Goal: Task Accomplishment & Management: Use online tool/utility

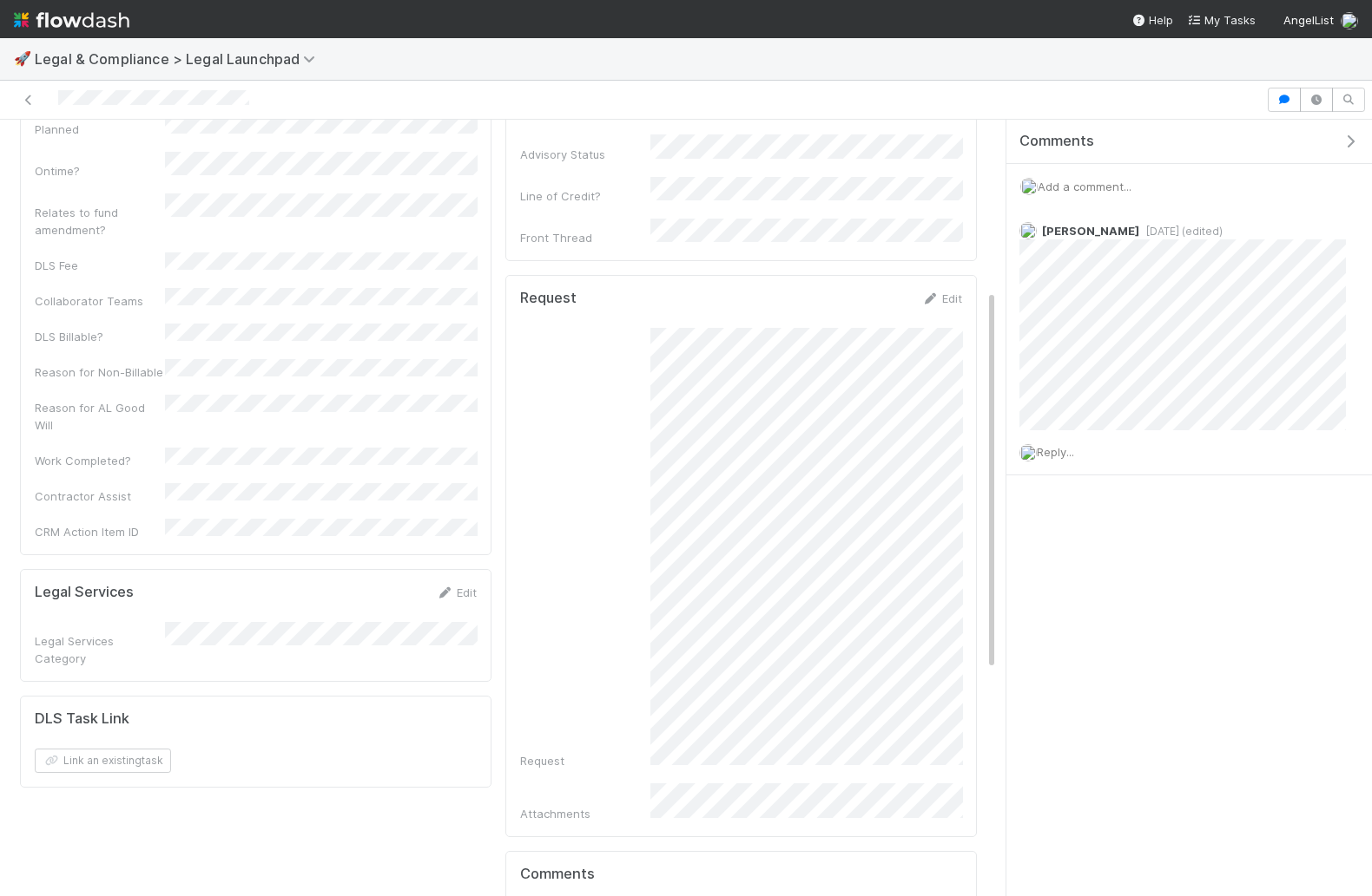
scroll to position [357, 0]
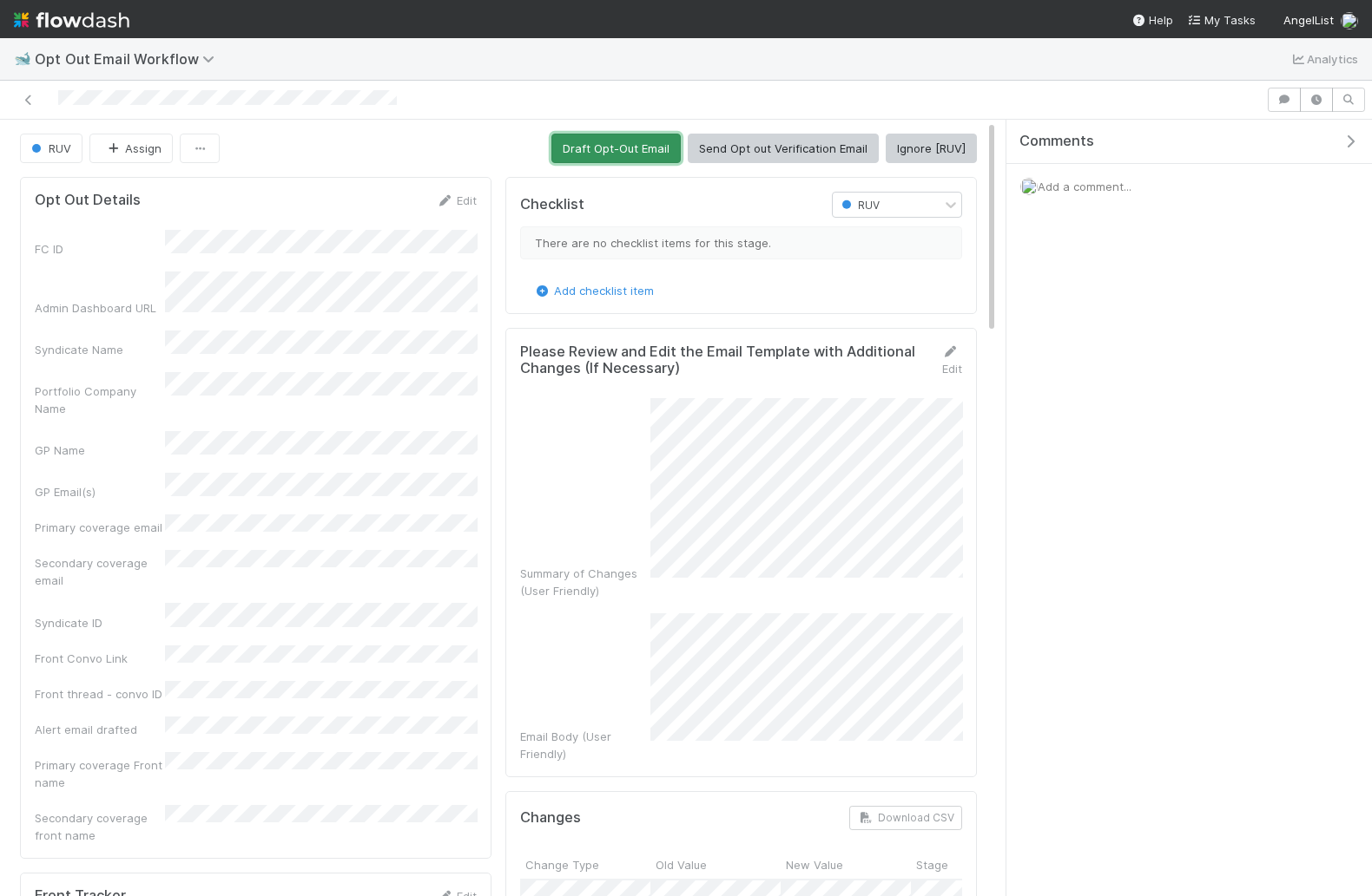
click at [633, 138] on button "Draft Opt-Out Email" at bounding box center [616, 148] width 130 height 30
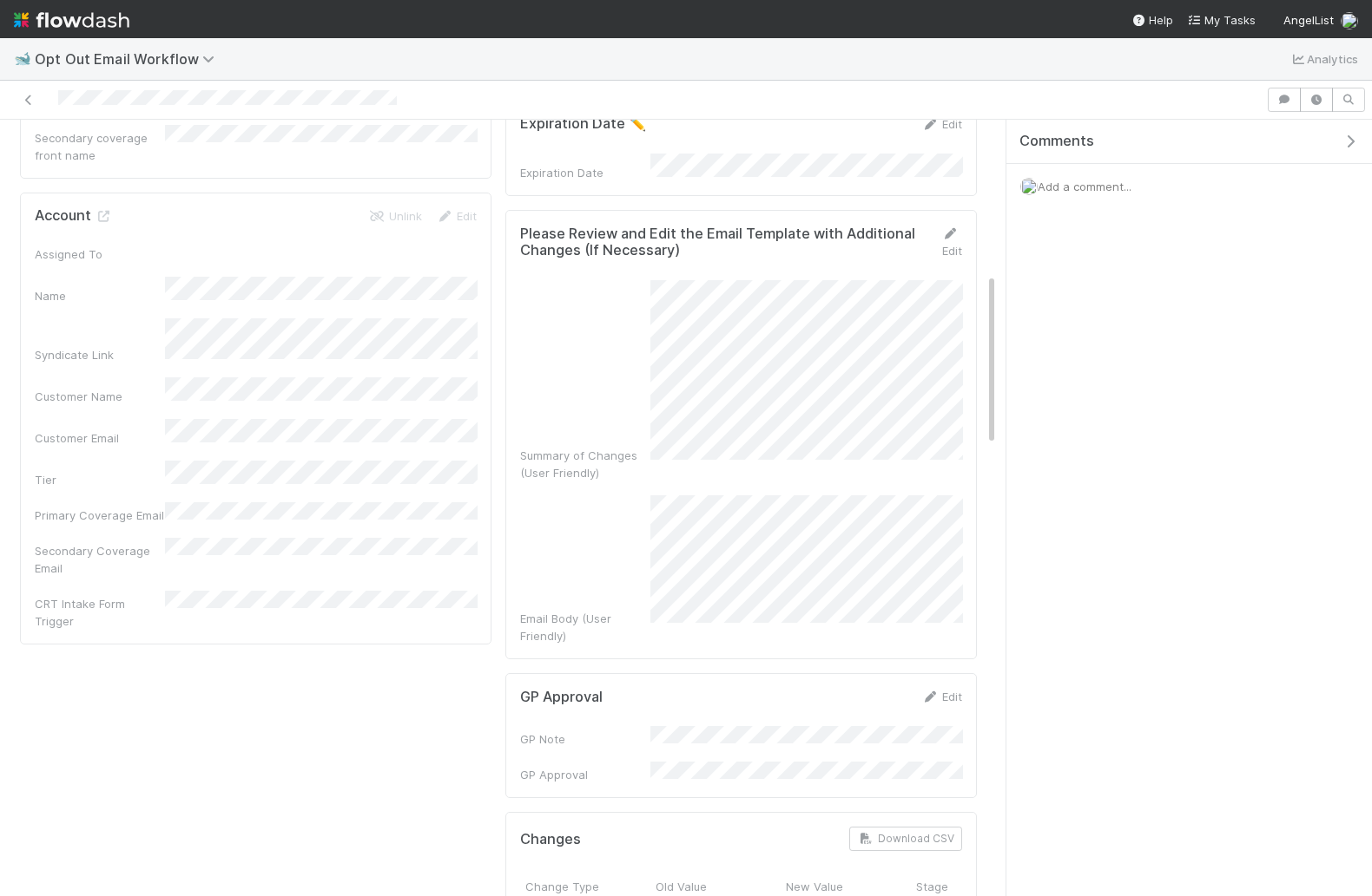
scroll to position [674, 0]
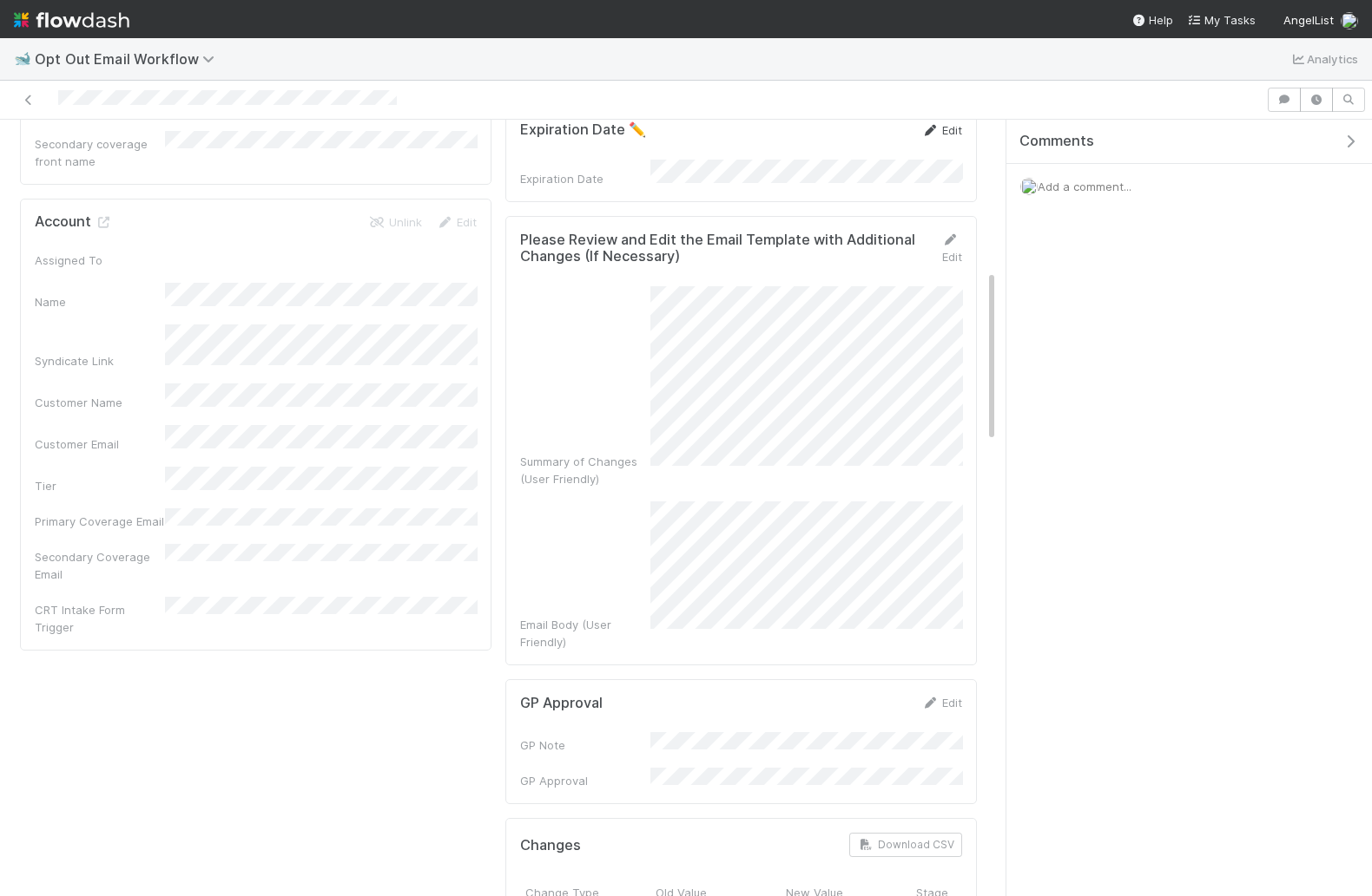
click at [941, 123] on link "Edit" at bounding box center [940, 130] width 41 height 14
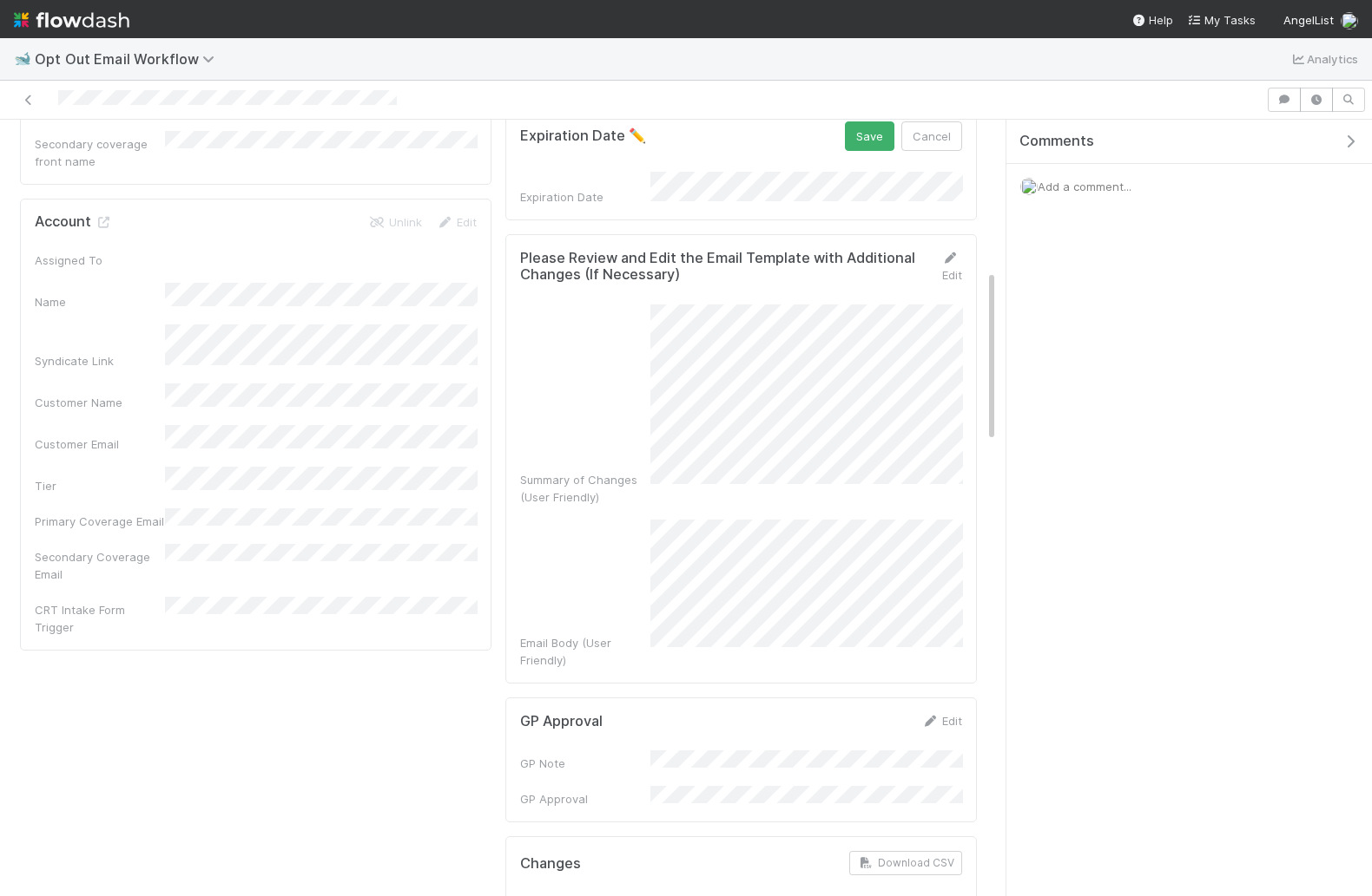
click at [588, 188] on div "Expiration Date" at bounding box center [585, 196] width 131 height 17
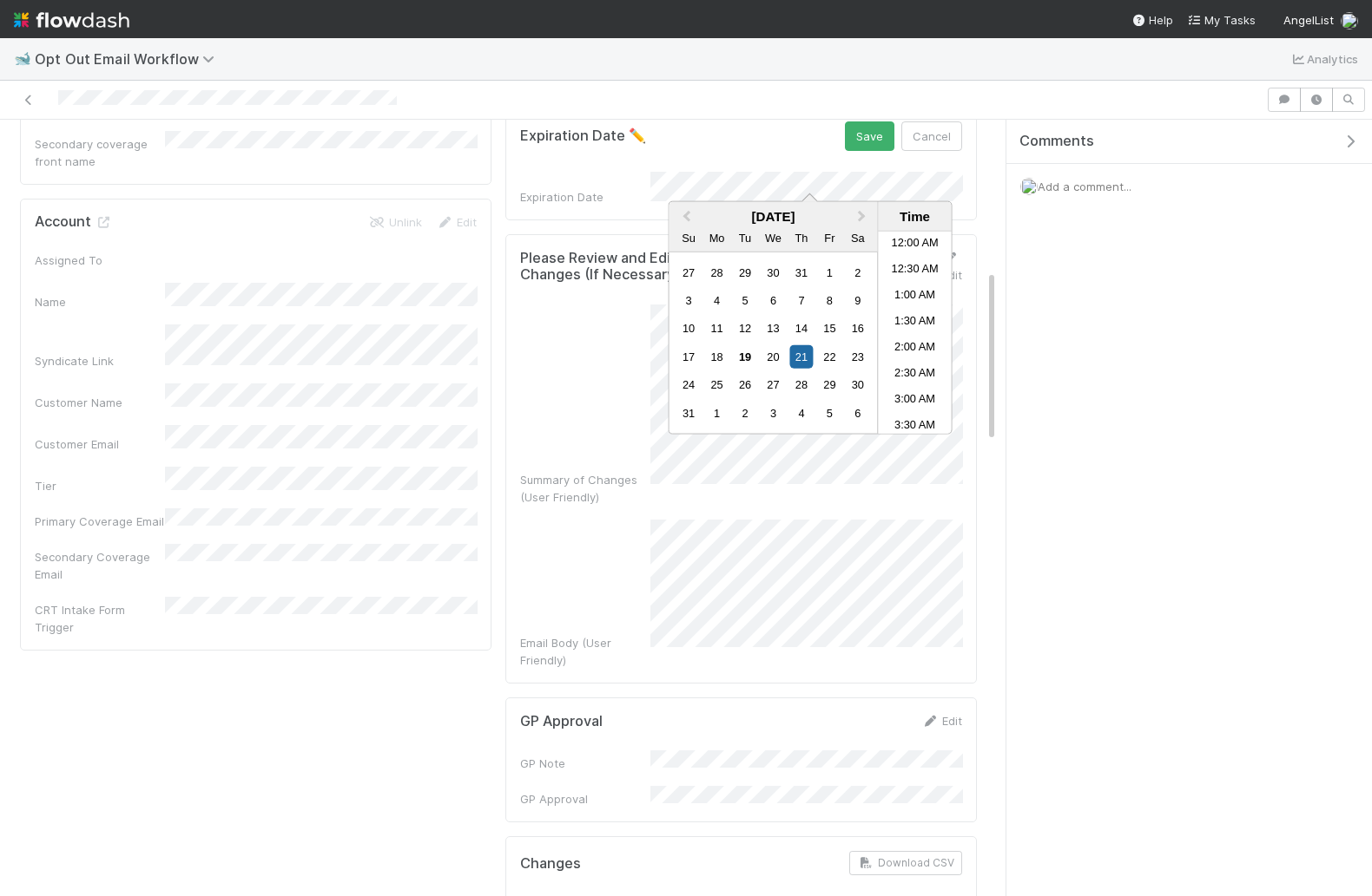
scroll to position [927, 0]
click at [795, 356] on div "21" at bounding box center [801, 357] width 23 height 23
click at [912, 398] on li "11:00 PM" at bounding box center [915, 399] width 74 height 26
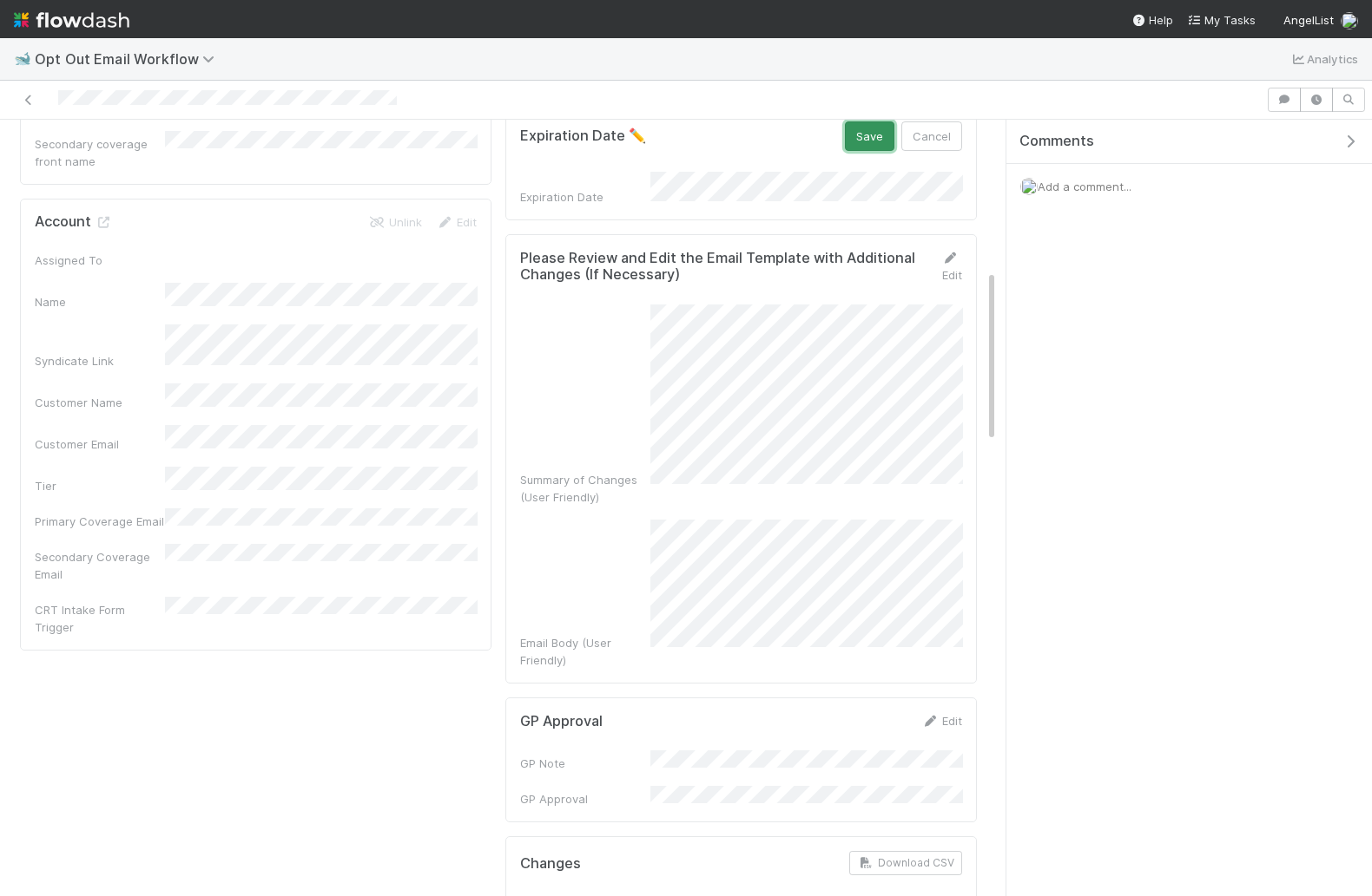
click at [881, 132] on button "Save" at bounding box center [869, 136] width 50 height 30
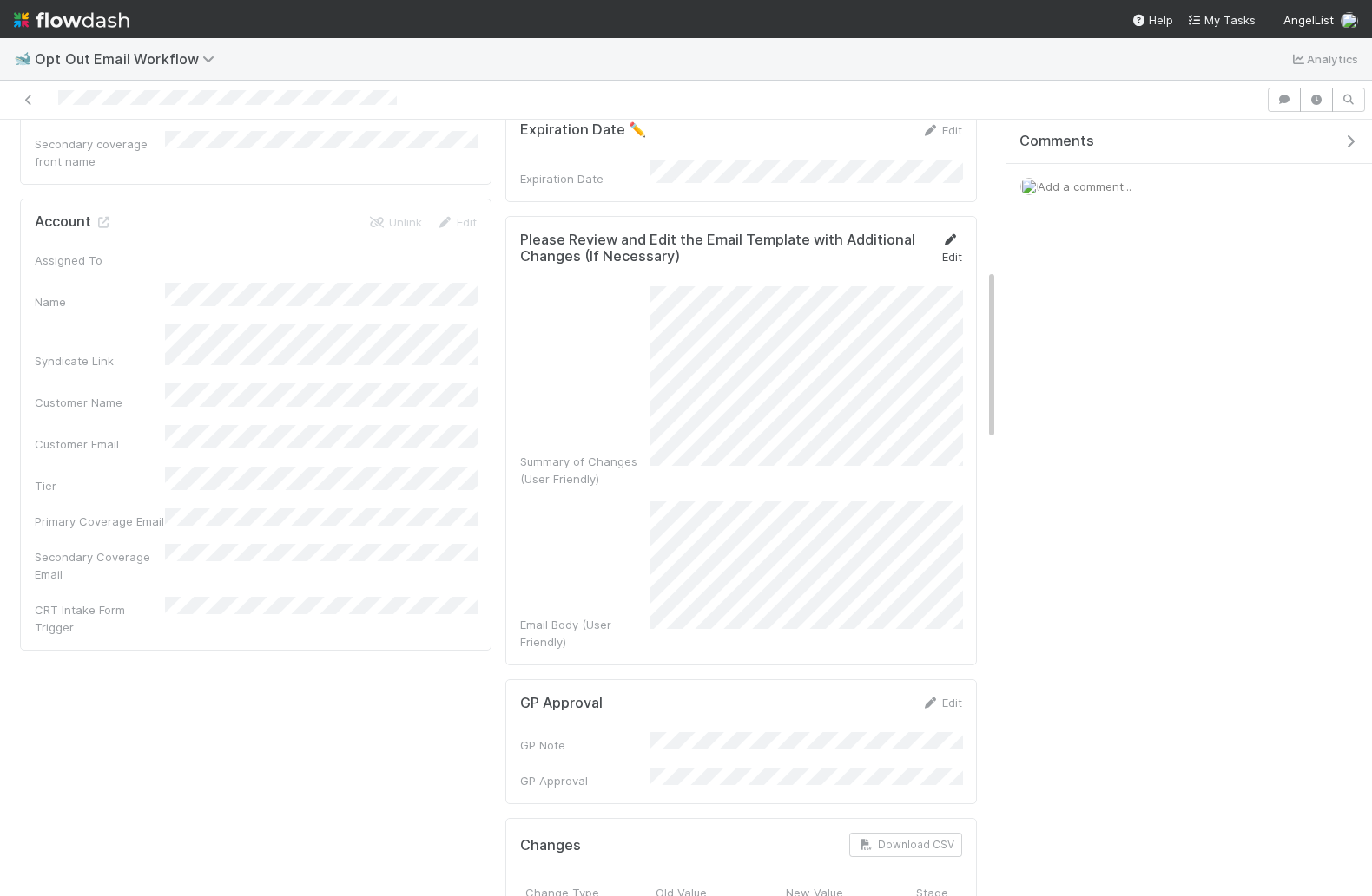
click at [950, 240] on link "Edit" at bounding box center [951, 248] width 21 height 32
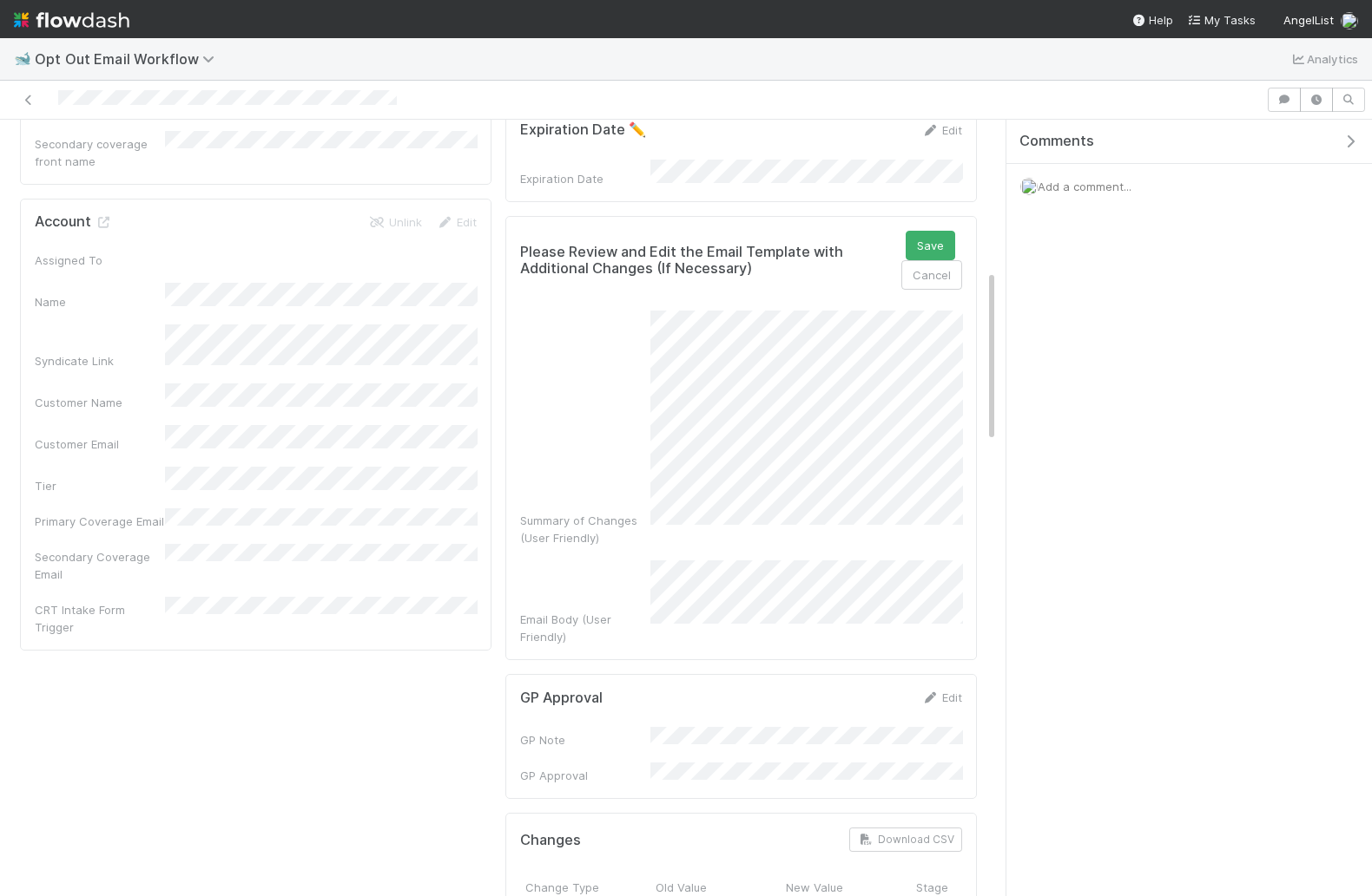
click at [957, 588] on div "Please Review and Edit the Email Template with Additional Changes (If Necessary…" at bounding box center [741, 438] width 471 height 444
click at [957, 585] on div "Please Review and Edit the Email Template with Additional Changes (If Necessary…" at bounding box center [741, 438] width 471 height 444
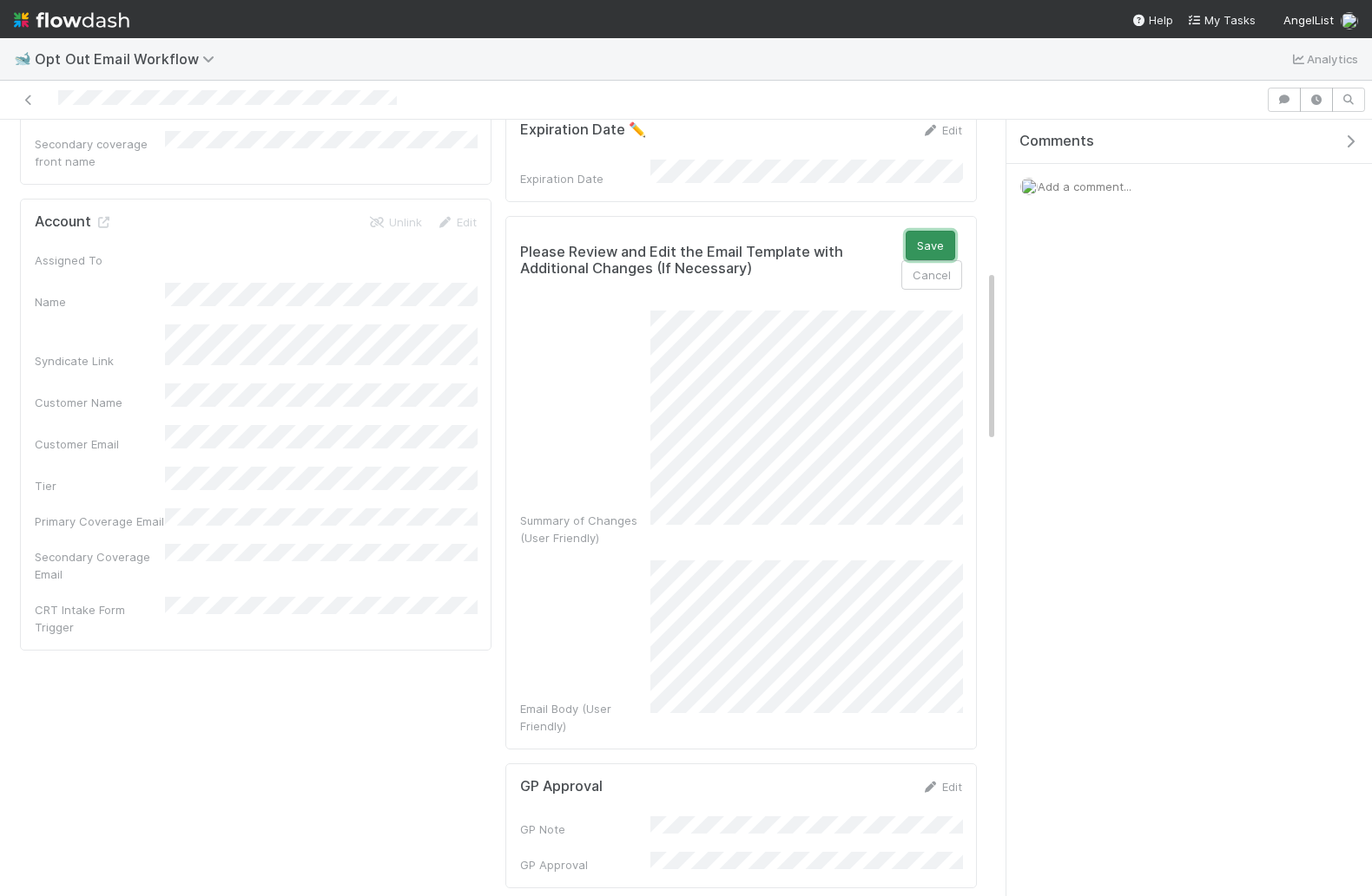
click at [922, 231] on button "Save" at bounding box center [930, 245] width 50 height 30
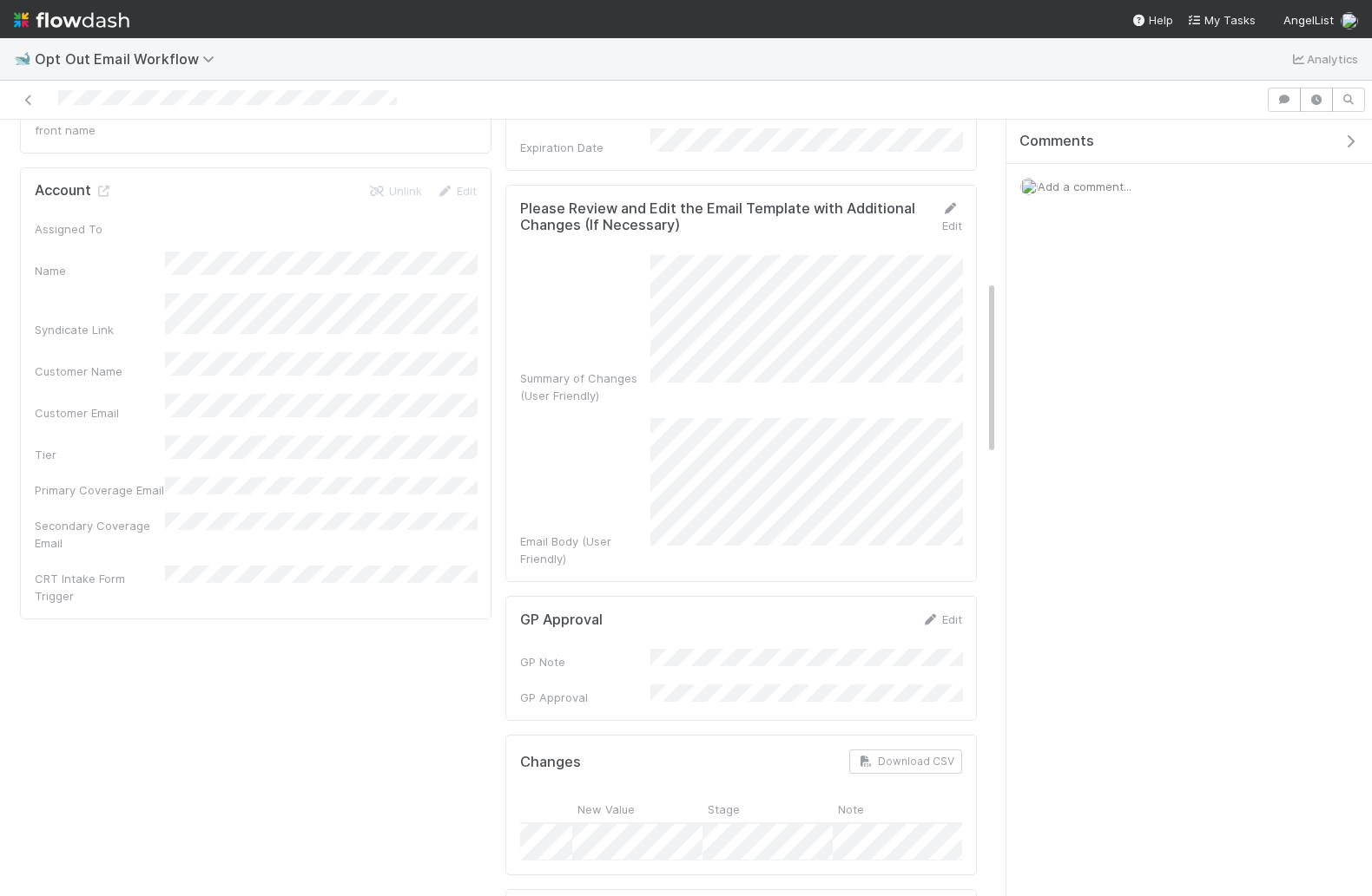
scroll to position [686, 0]
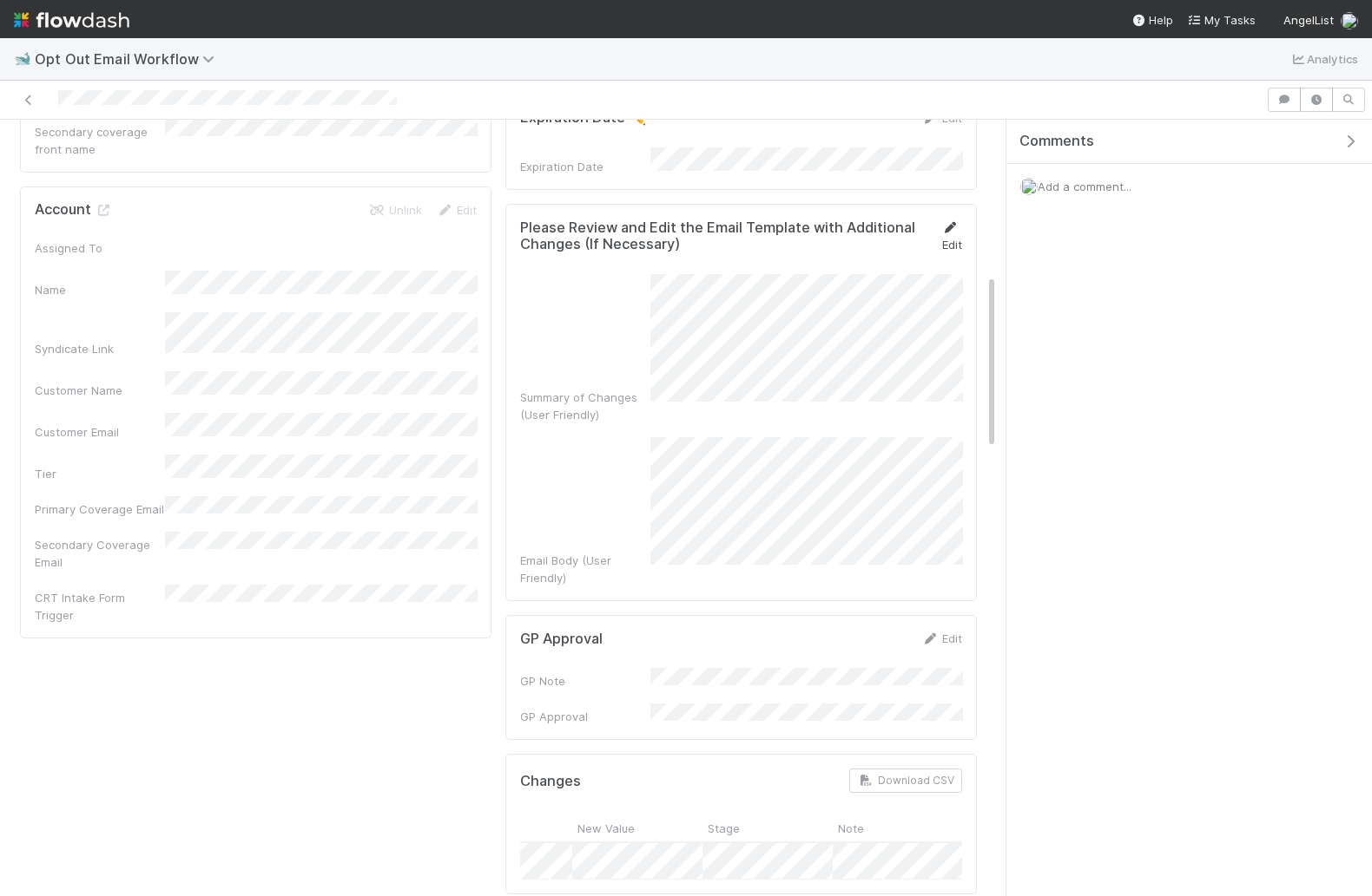
click at [944, 222] on icon at bounding box center [949, 228] width 17 height 12
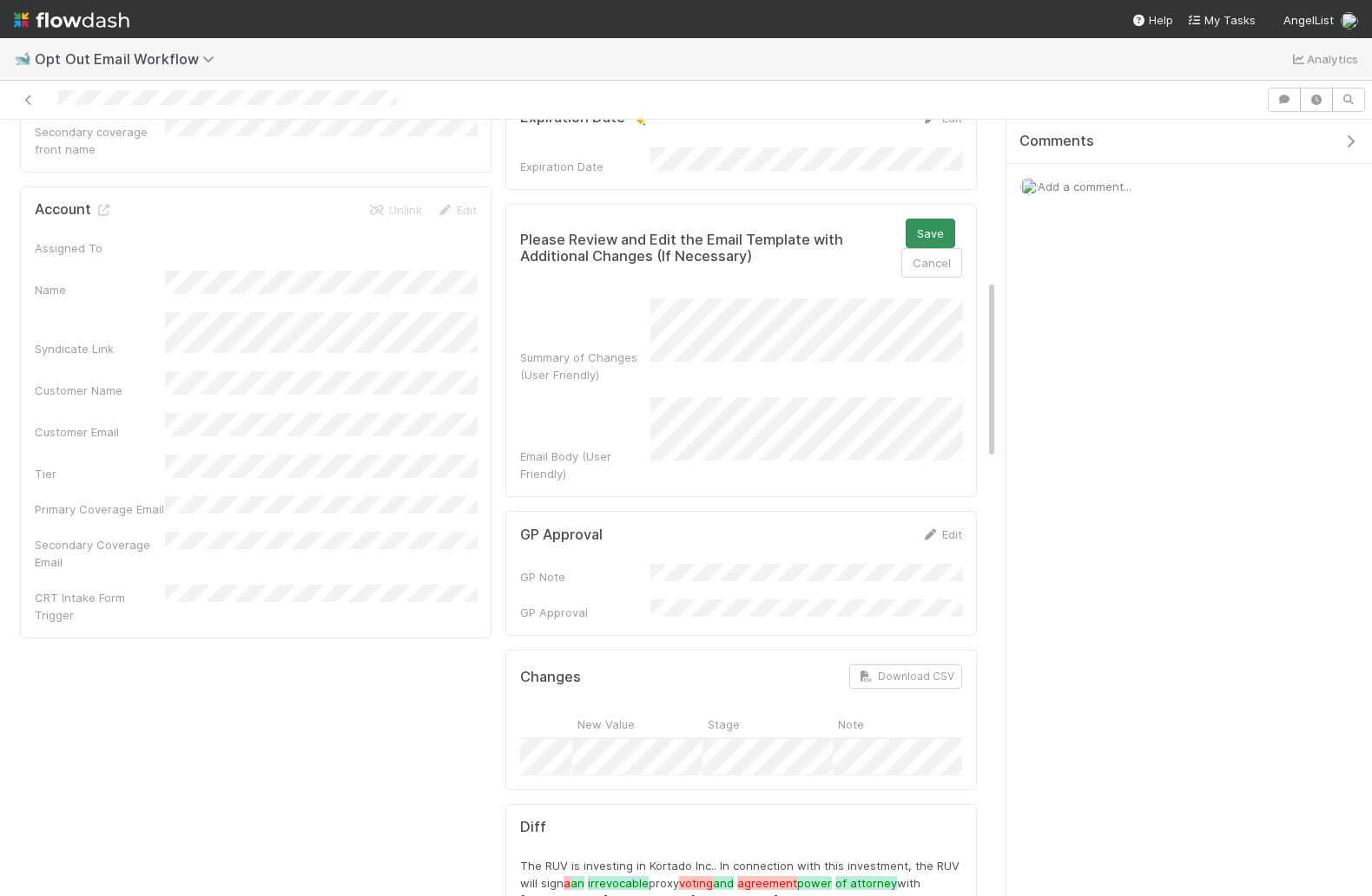
click at [942, 204] on div "Please Review and Edit the Email Template with Additional Changes (If Necessary…" at bounding box center [741, 350] width 471 height 294
click at [924, 222] on button "Save" at bounding box center [930, 233] width 50 height 30
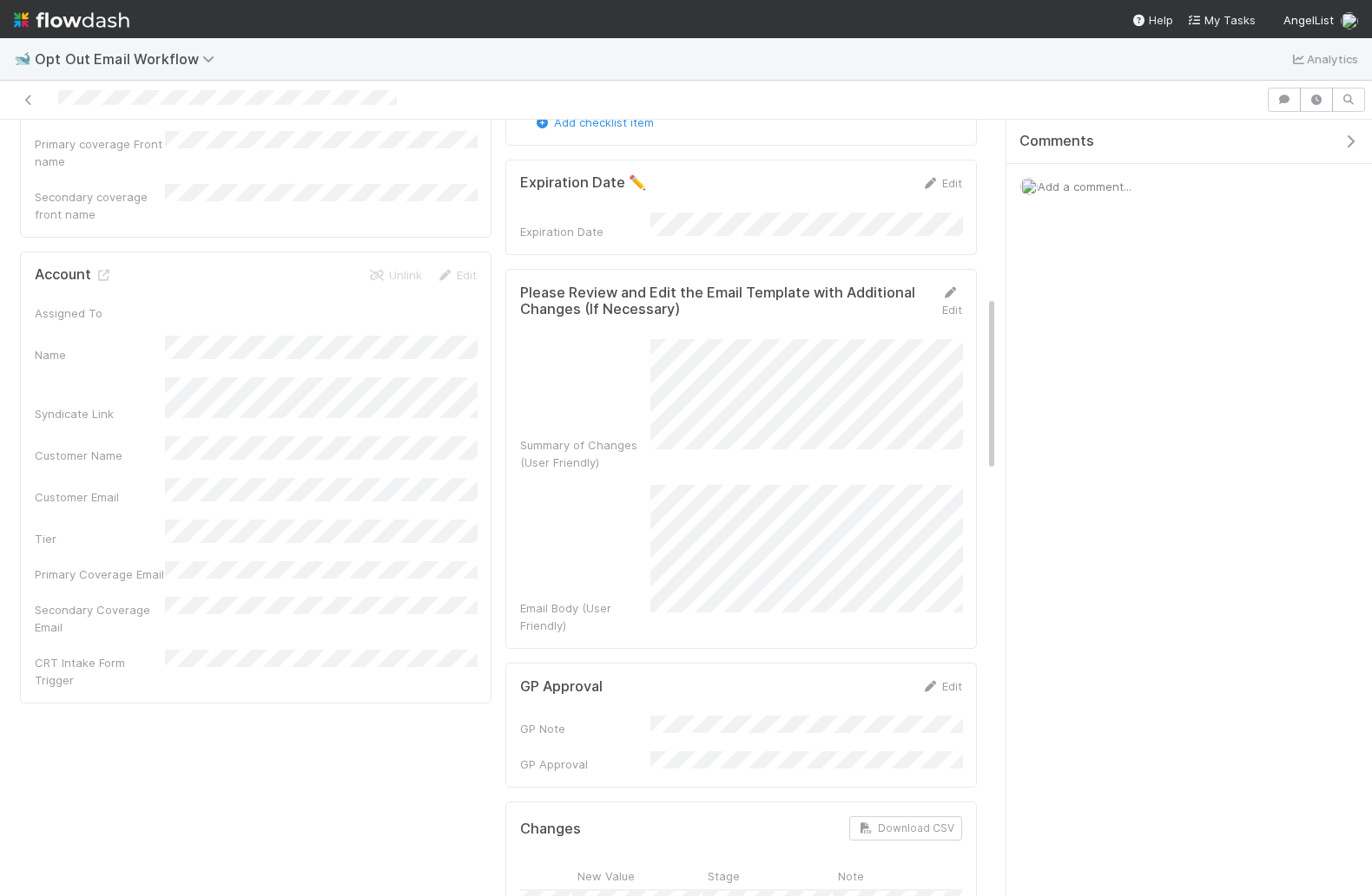
scroll to position [0, 0]
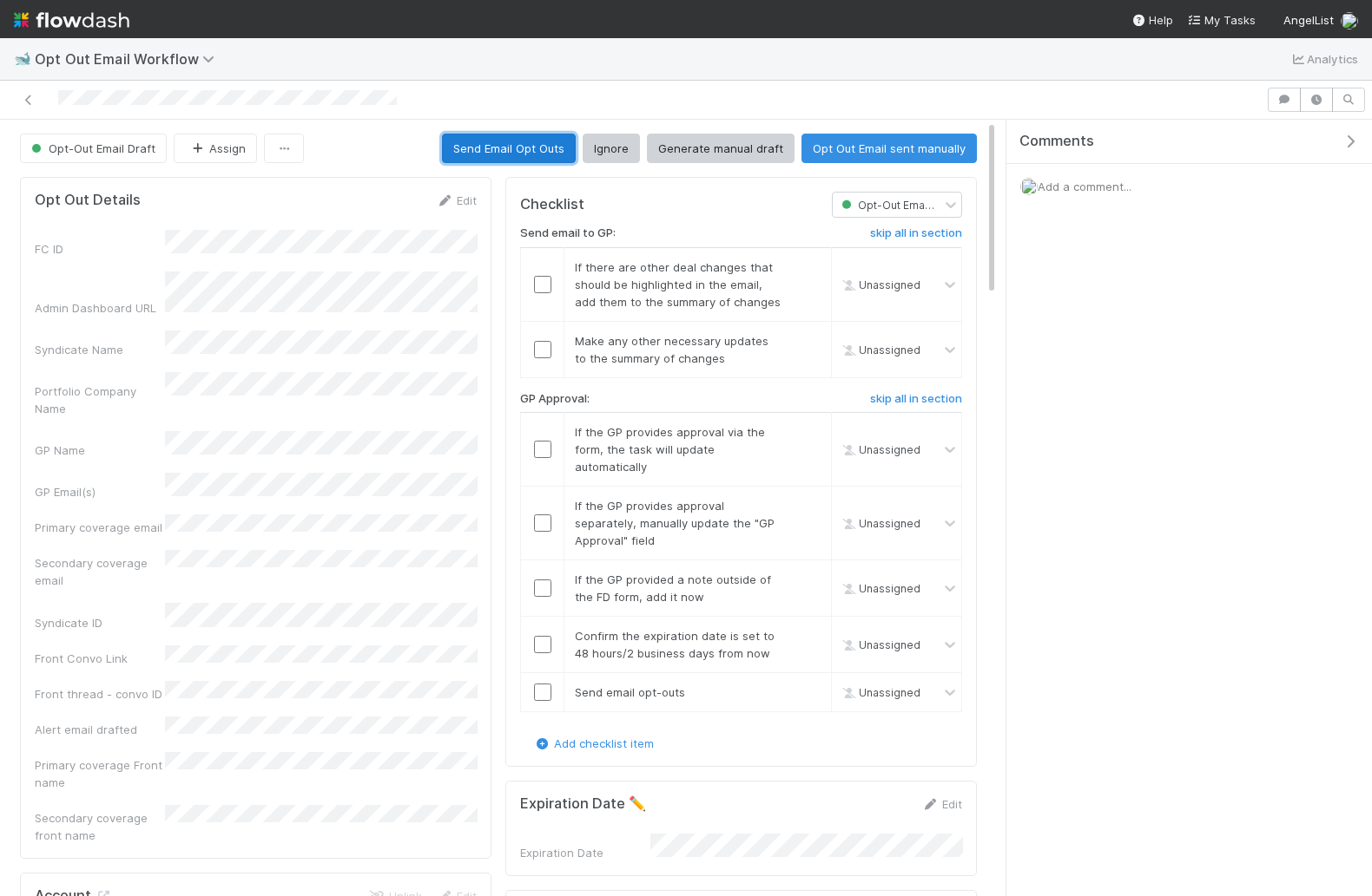
click at [526, 152] on button "Send Email Opt Outs" at bounding box center [509, 148] width 133 height 30
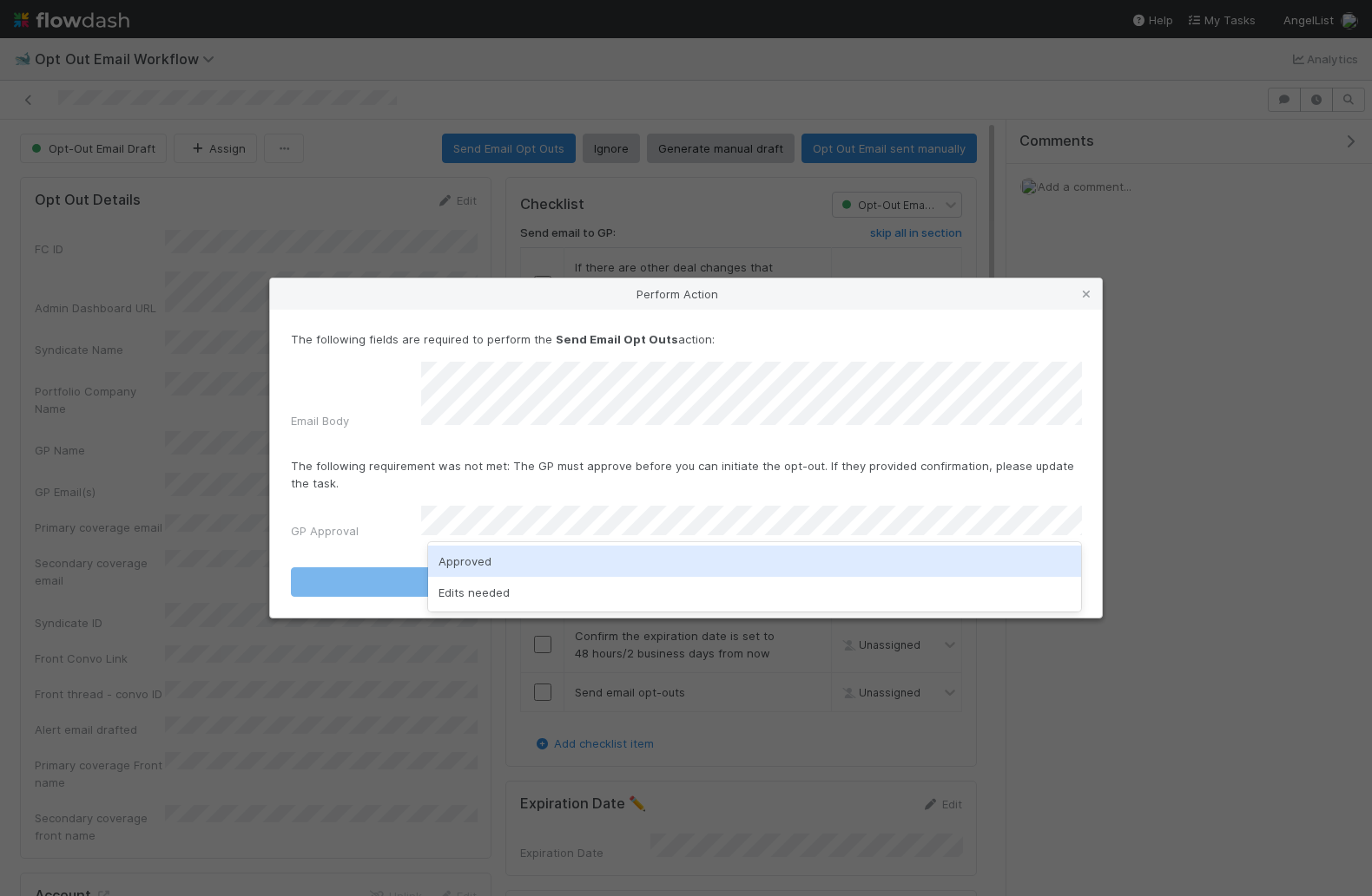
click at [527, 565] on div "Approved" at bounding box center [755, 561] width 654 height 32
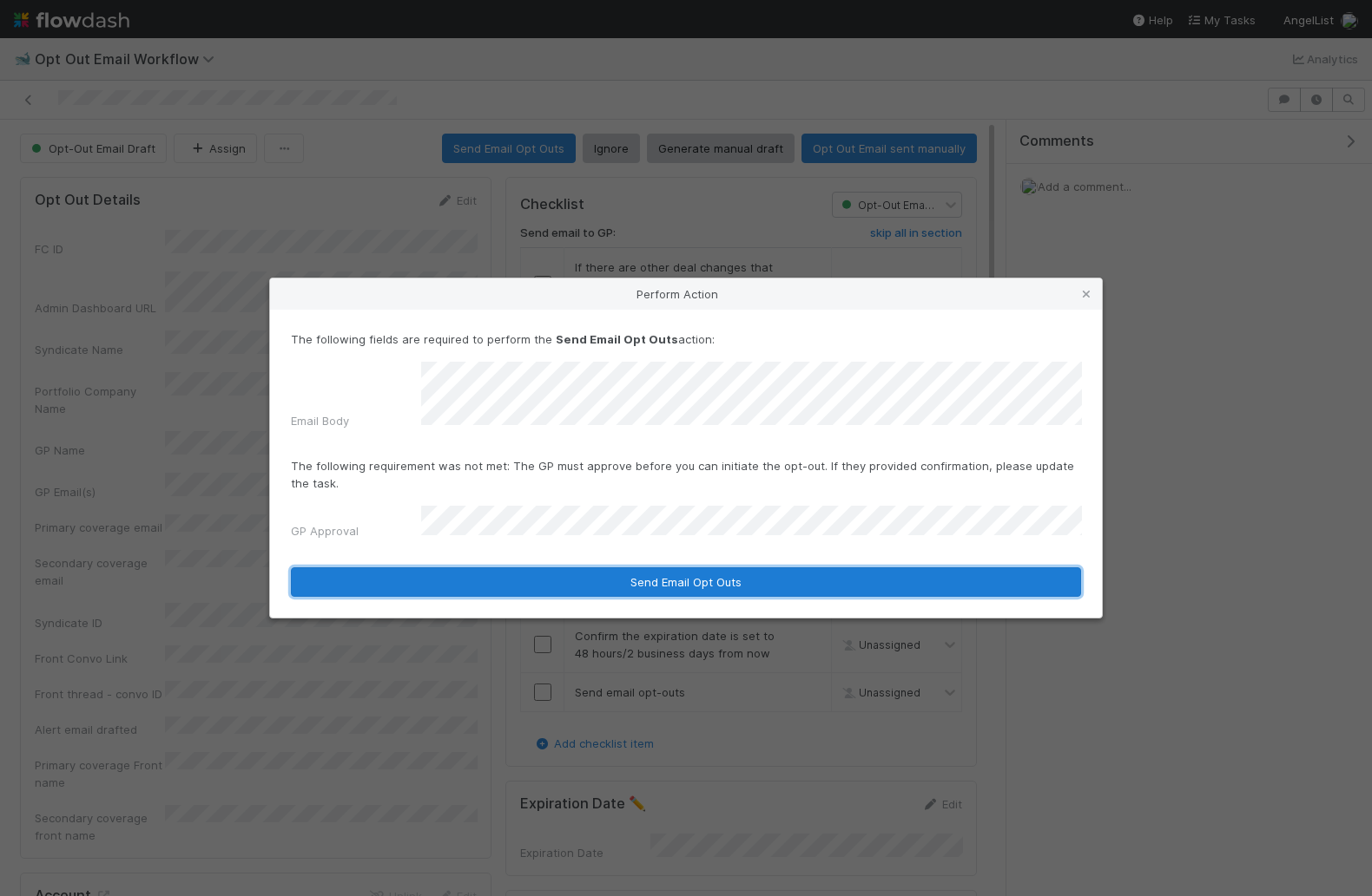
click at [514, 567] on button "Send Email Opt Outs" at bounding box center [686, 582] width 790 height 30
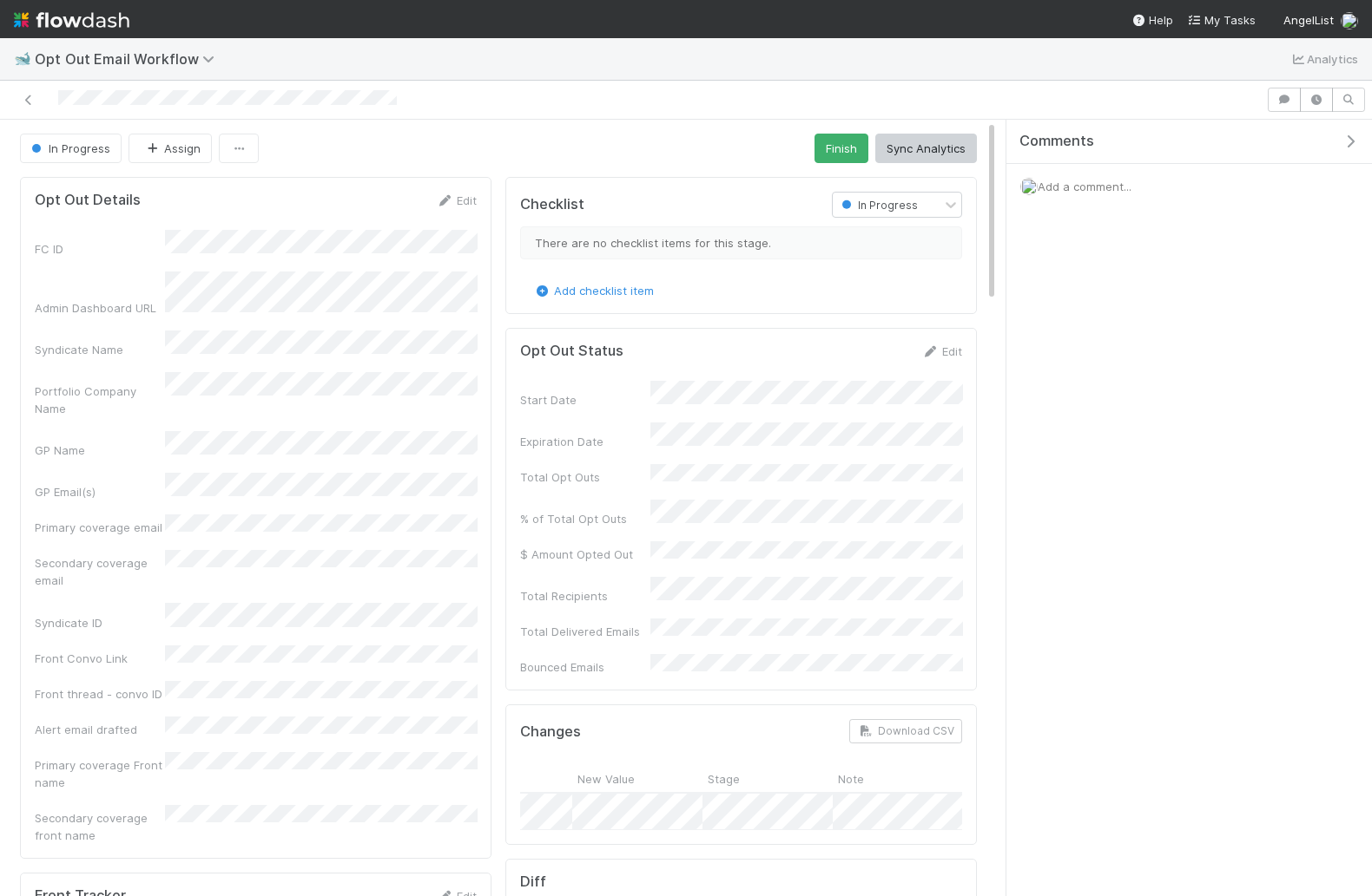
click at [350, 255] on div "FC ID Admin Dashboard URL Syndicate Name Portfolio Company Name GP Name GP Emai…" at bounding box center [256, 537] width 442 height 614
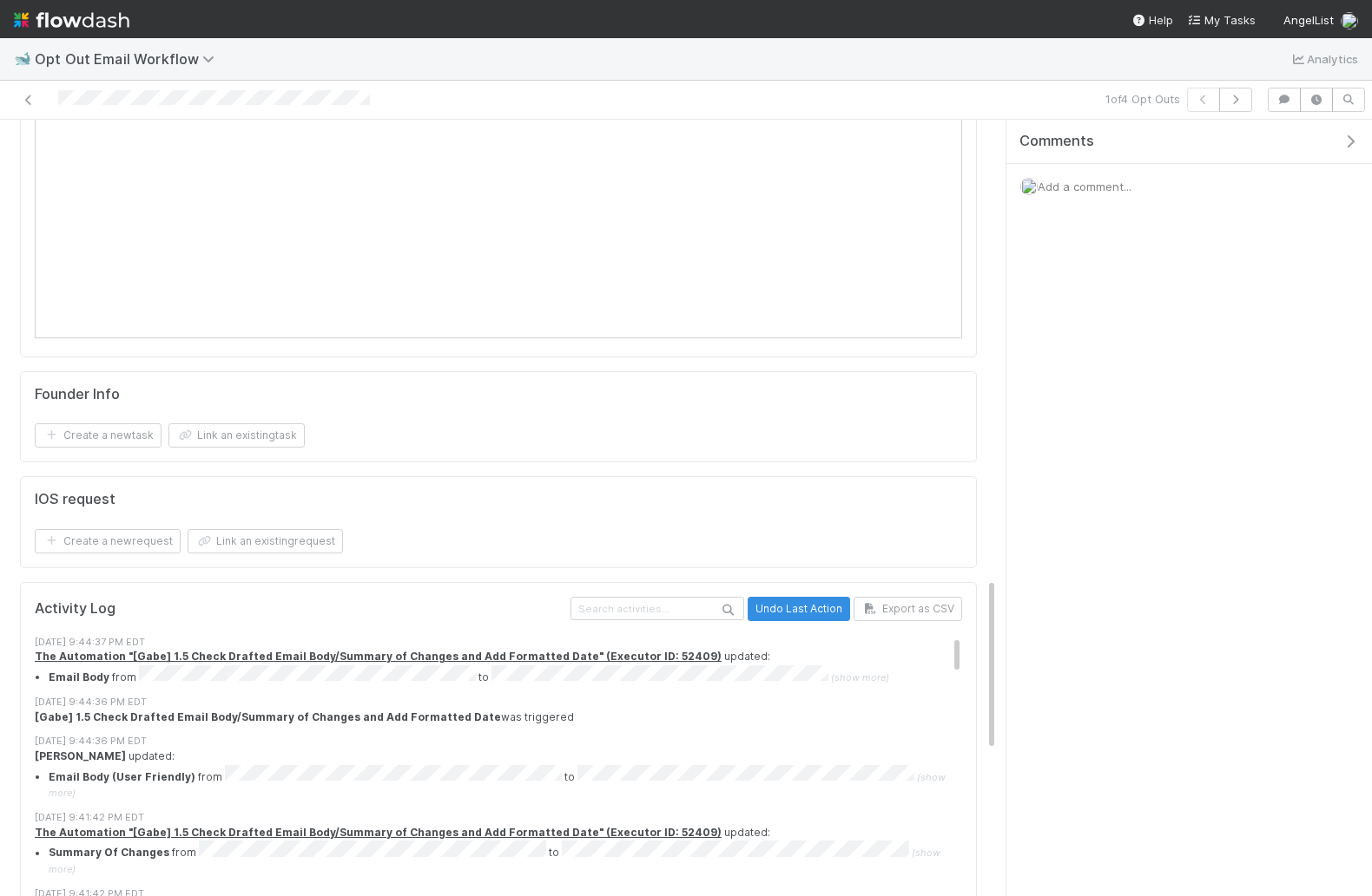
scroll to position [2726, 0]
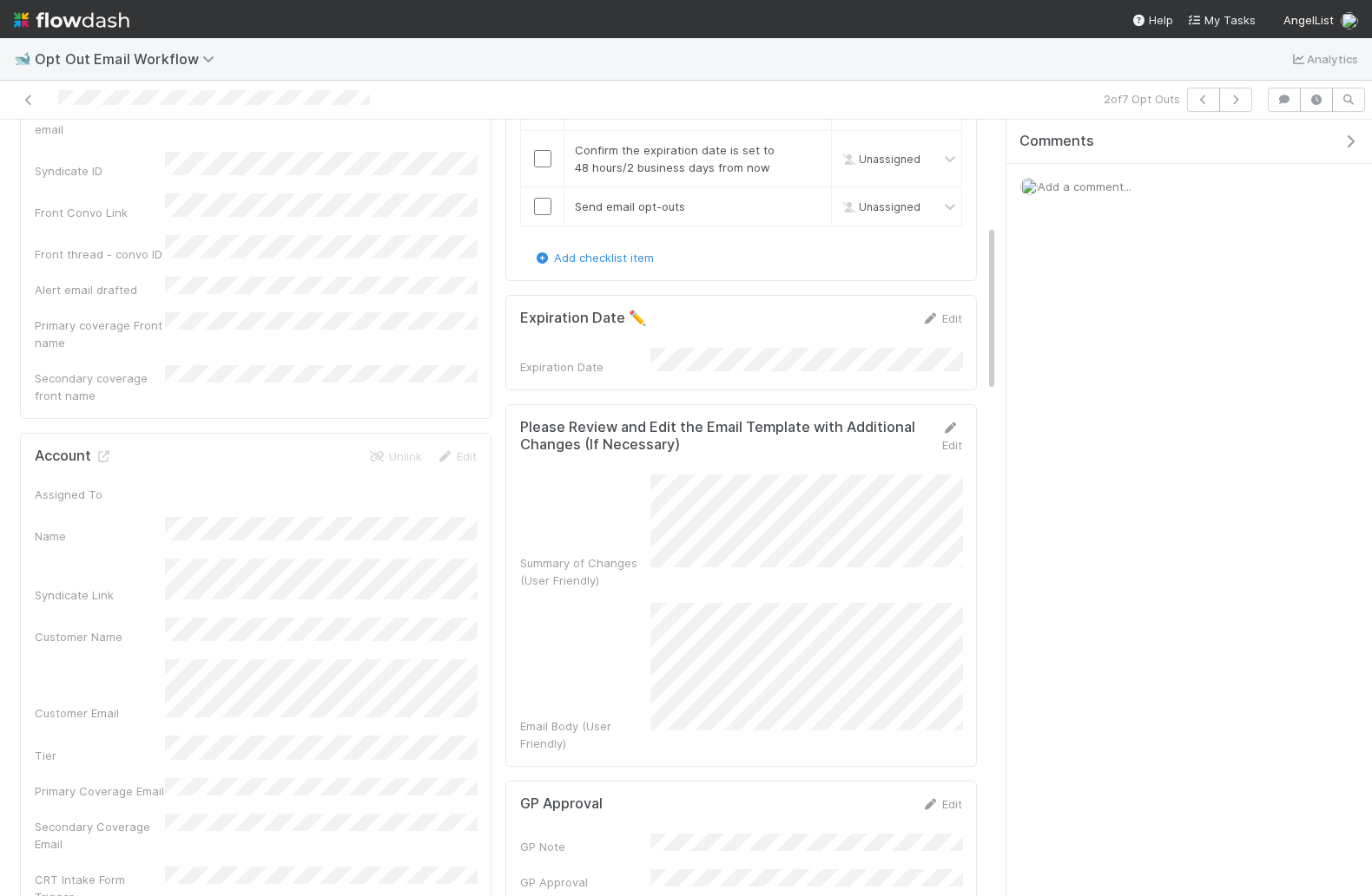
scroll to position [477, 0]
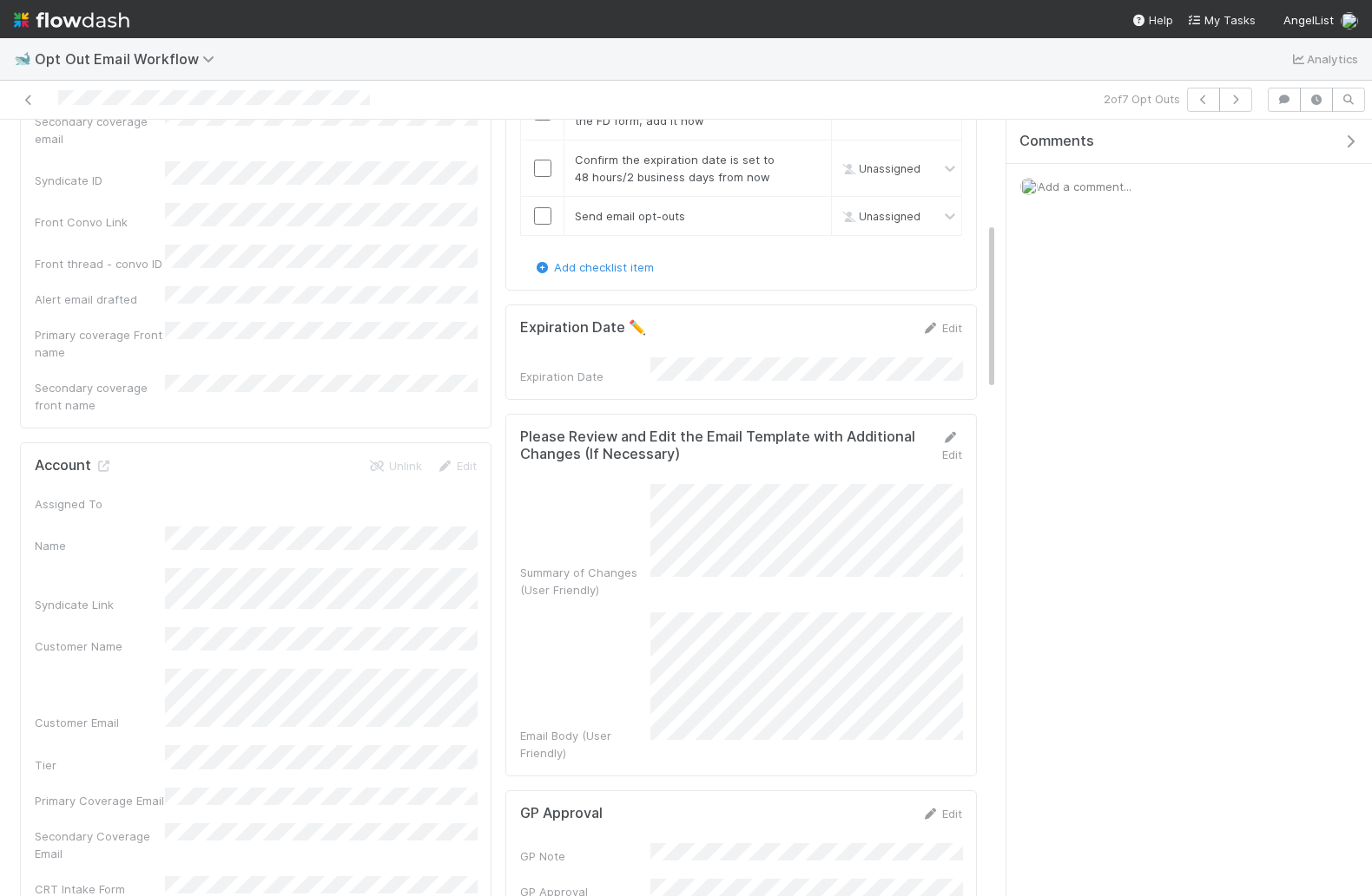
click at [1131, 172] on div "Add a comment..." at bounding box center [1189, 186] width 366 height 45
click at [1095, 187] on span "Add a comment..." at bounding box center [1085, 186] width 94 height 14
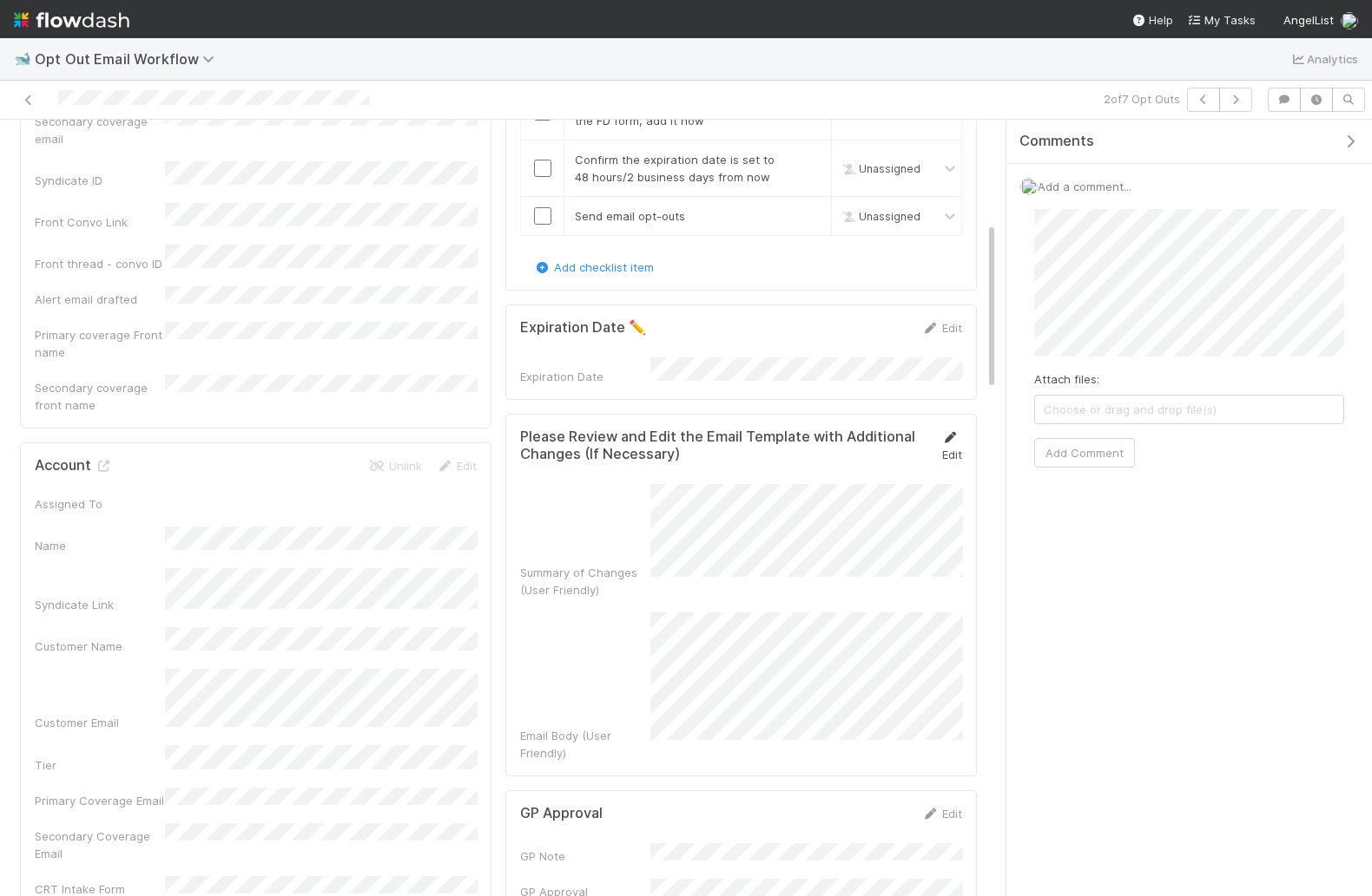
click at [948, 432] on icon at bounding box center [949, 438] width 17 height 12
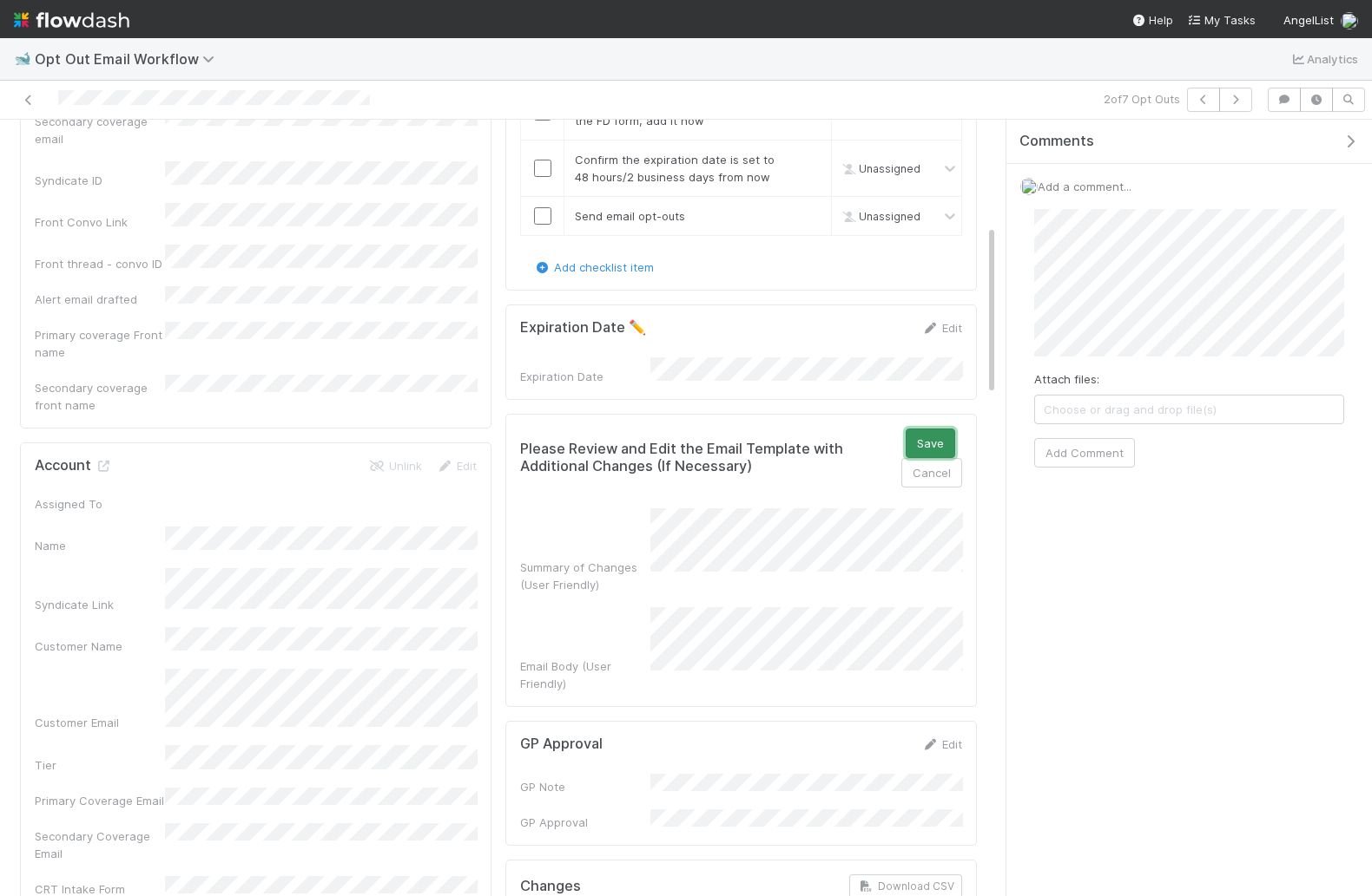
click at [920, 431] on button "Save" at bounding box center [930, 443] width 50 height 30
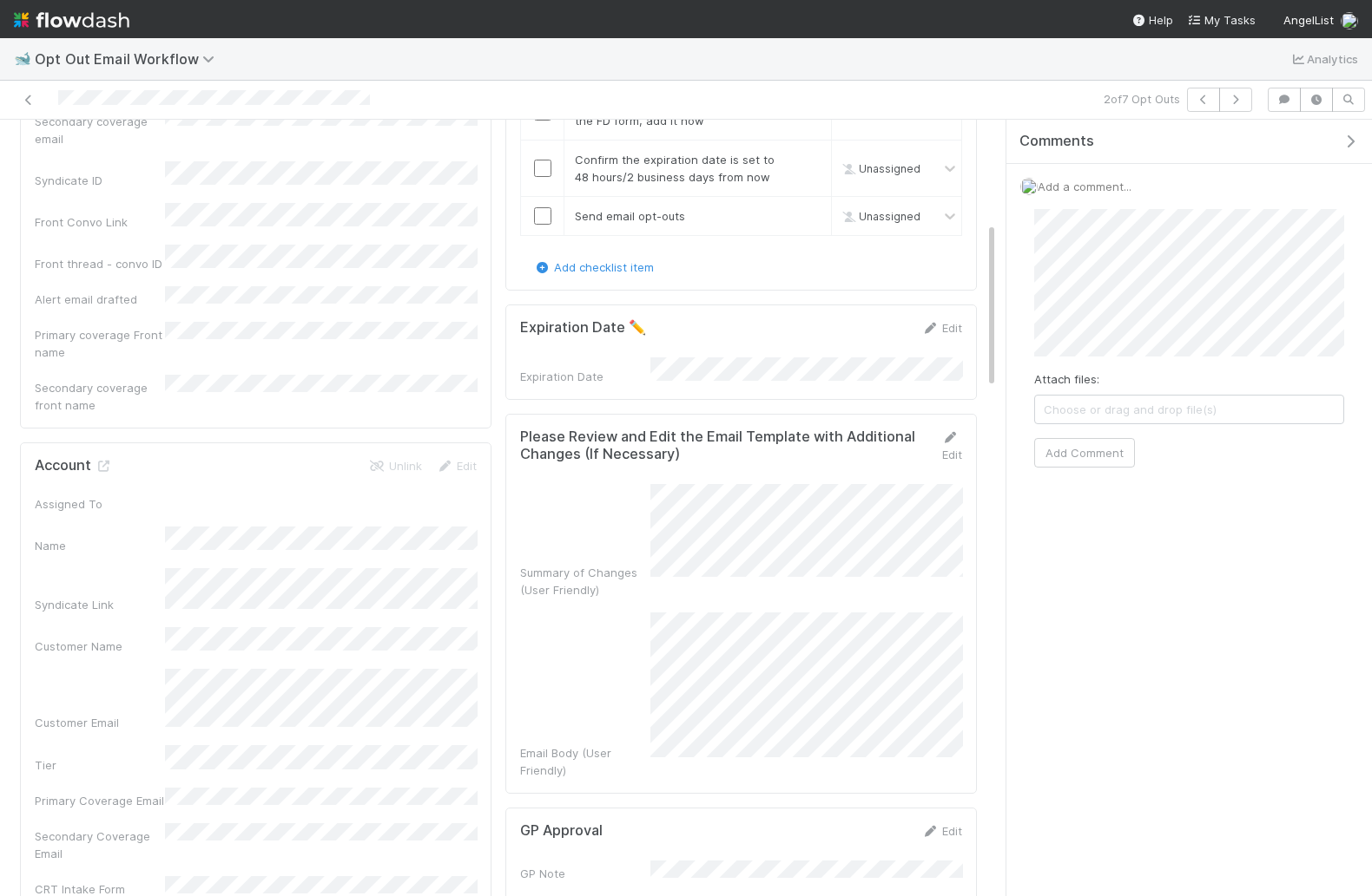
click at [943, 431] on div "Edit" at bounding box center [947, 446] width 31 height 35
click at [949, 430] on link "Edit" at bounding box center [951, 446] width 21 height 32
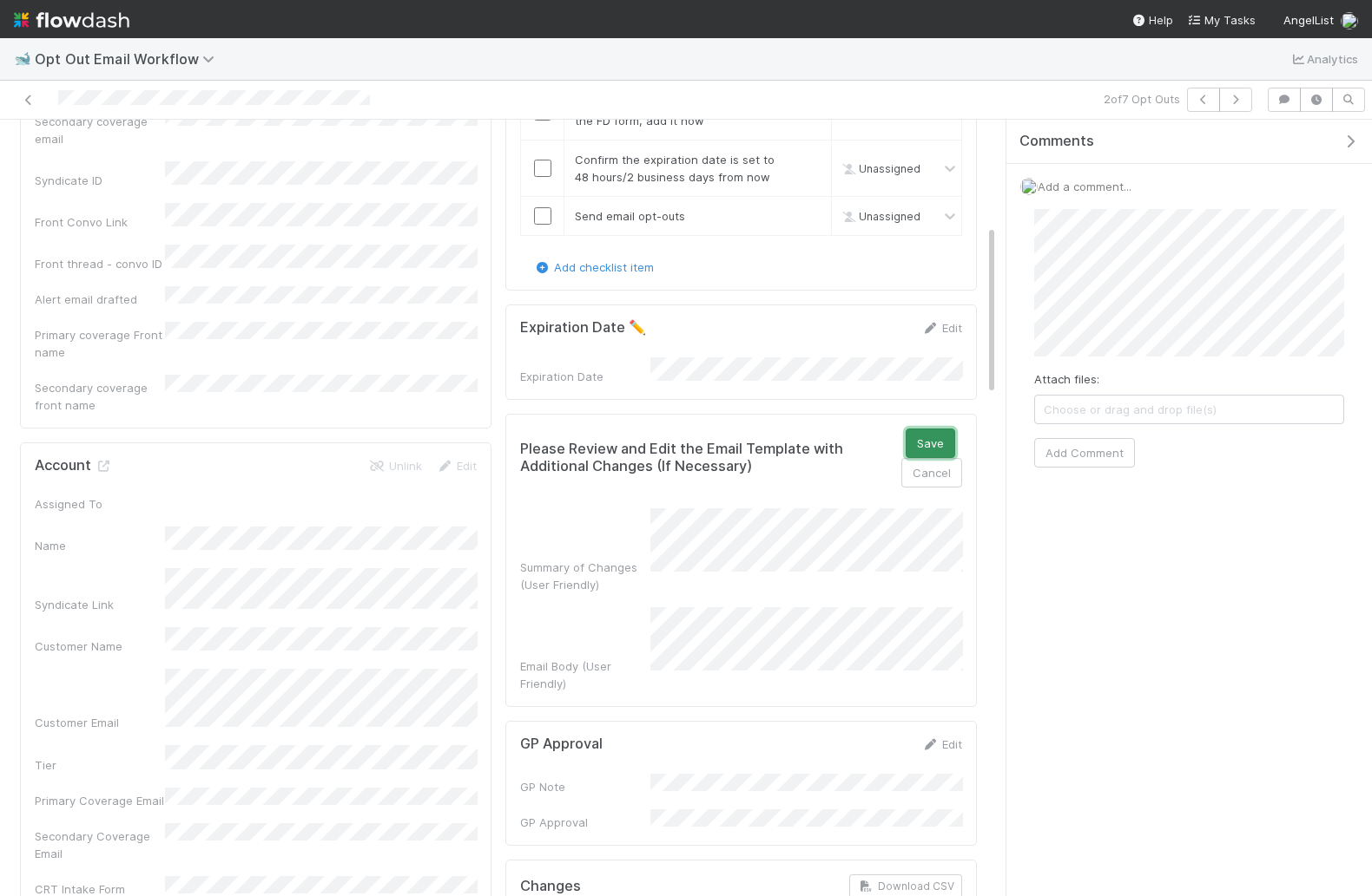
click at [931, 429] on button "Save" at bounding box center [930, 443] width 50 height 30
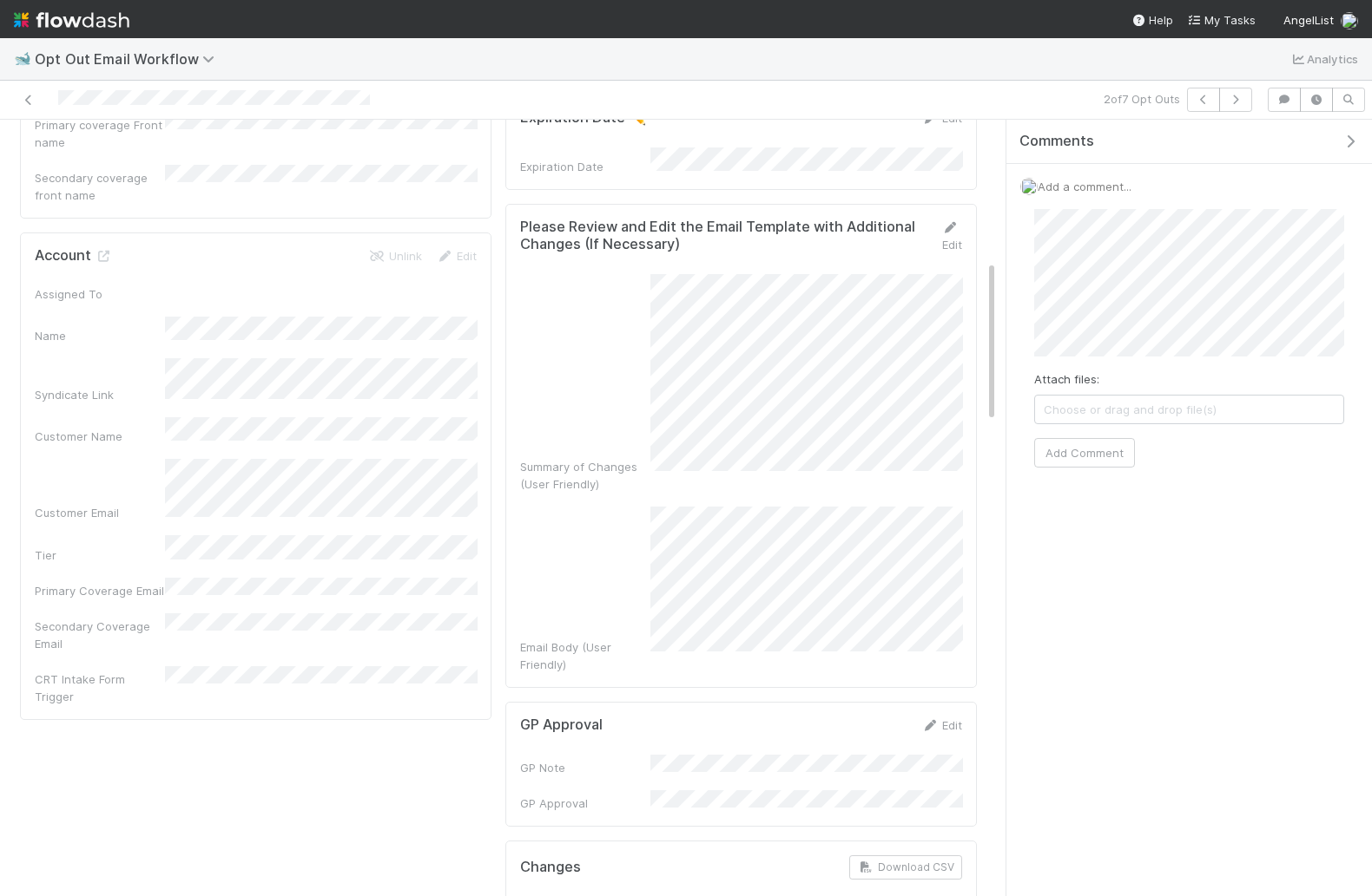
scroll to position [674, 0]
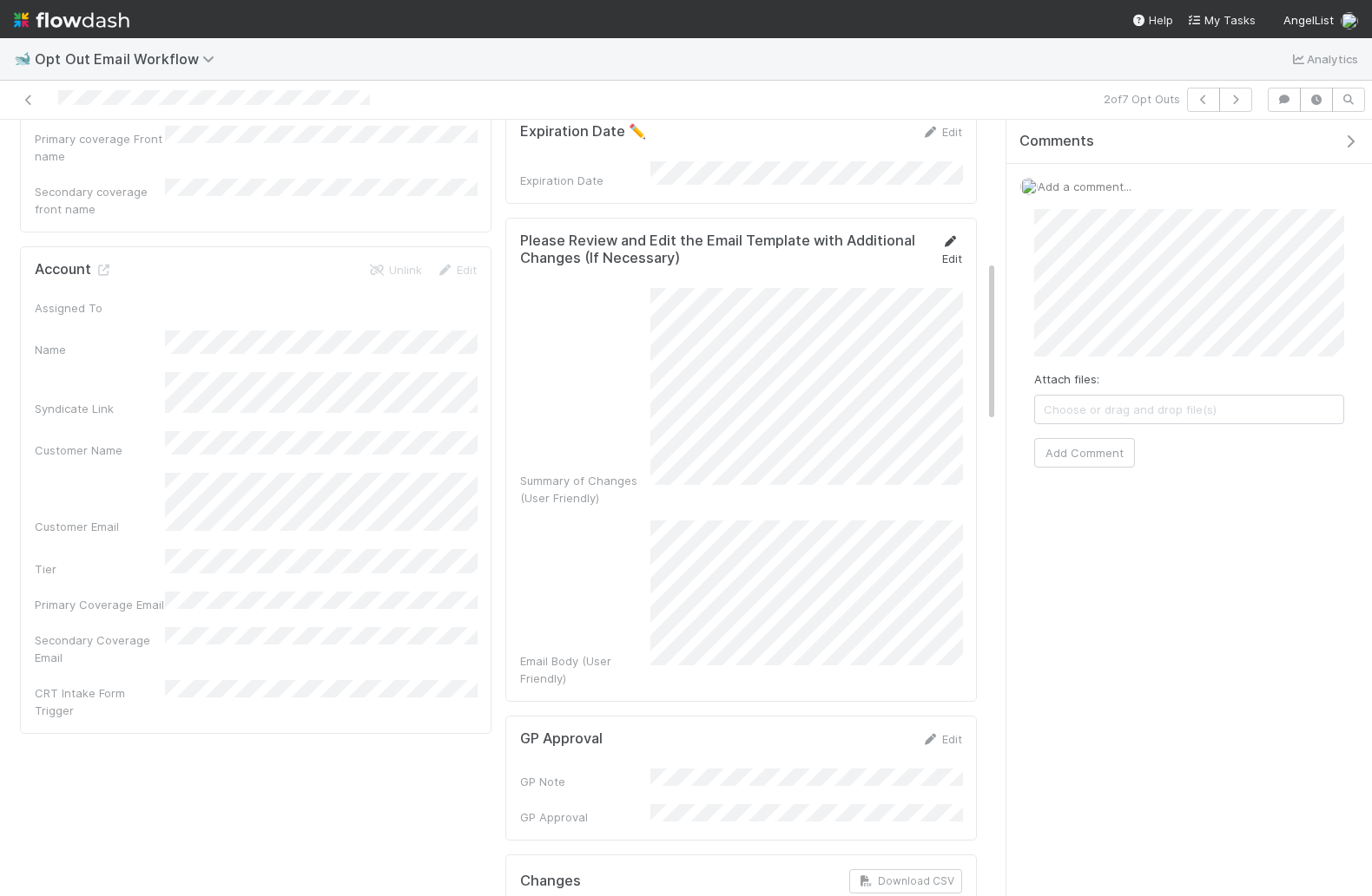
click at [945, 236] on icon at bounding box center [949, 241] width 17 height 12
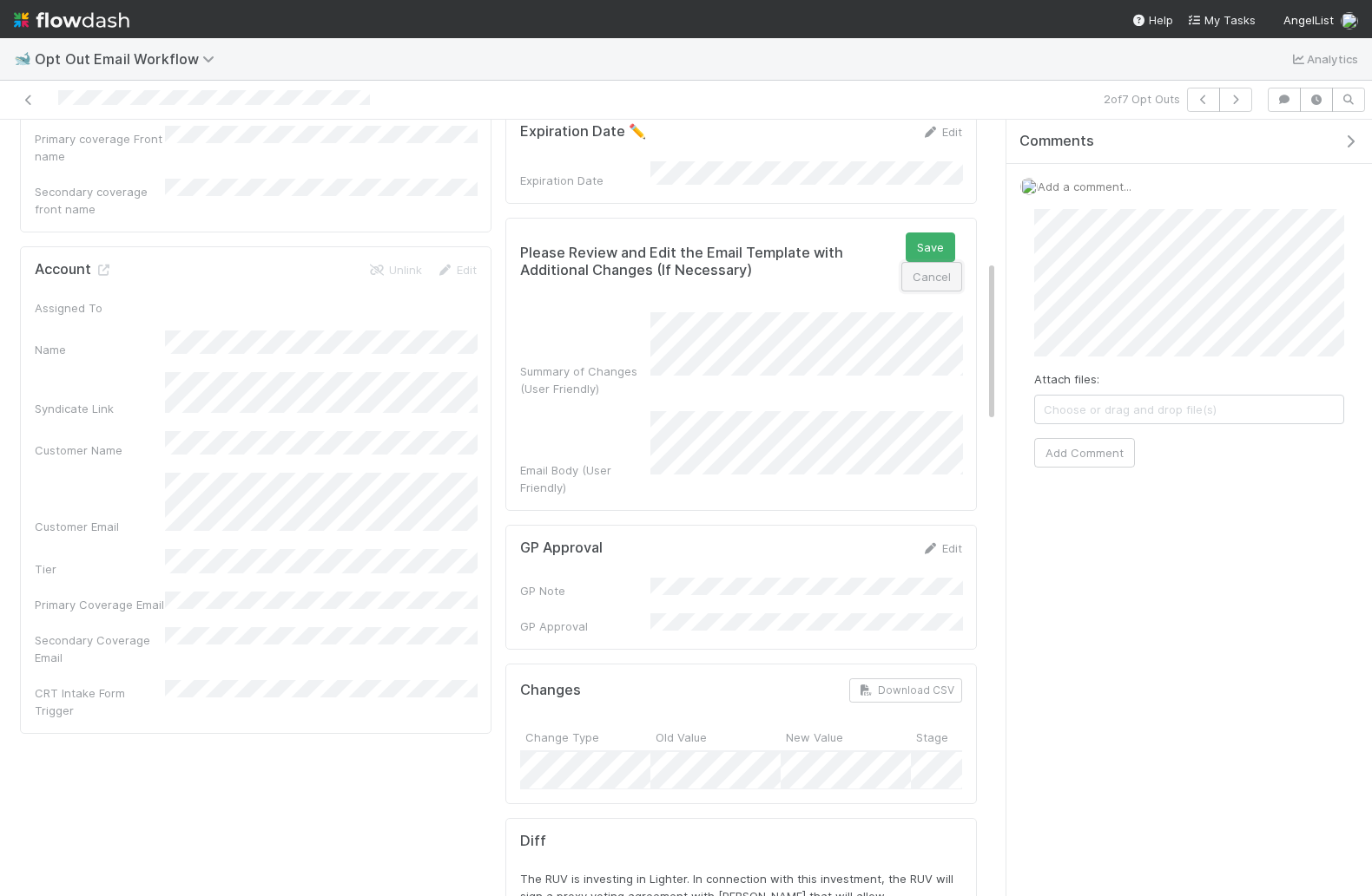
click at [911, 262] on button "Cancel" at bounding box center [931, 276] width 60 height 30
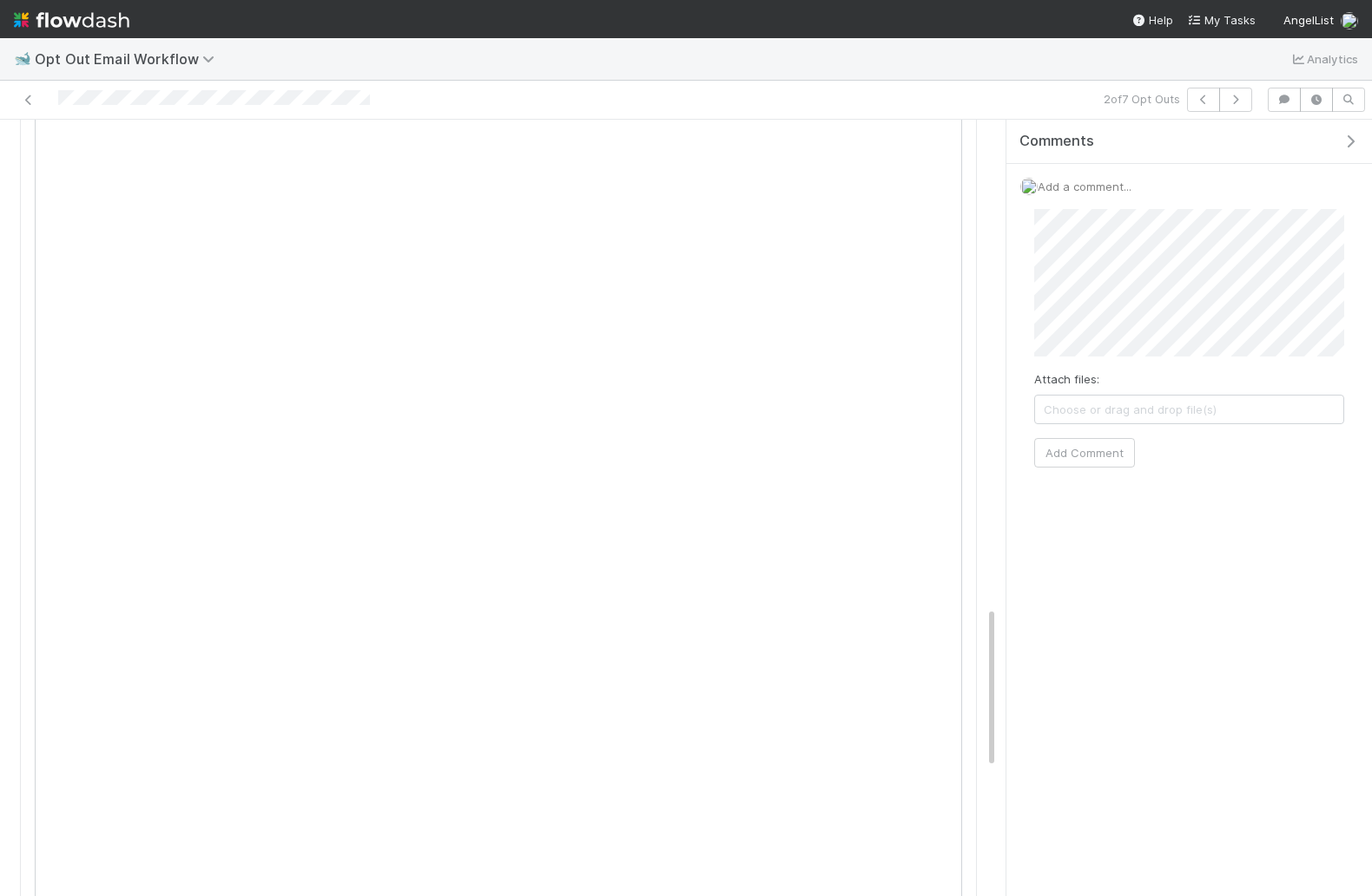
scroll to position [2338, 0]
drag, startPoint x: 945, startPoint y: 227, endPoint x: 963, endPoint y: 460, distance: 233.7
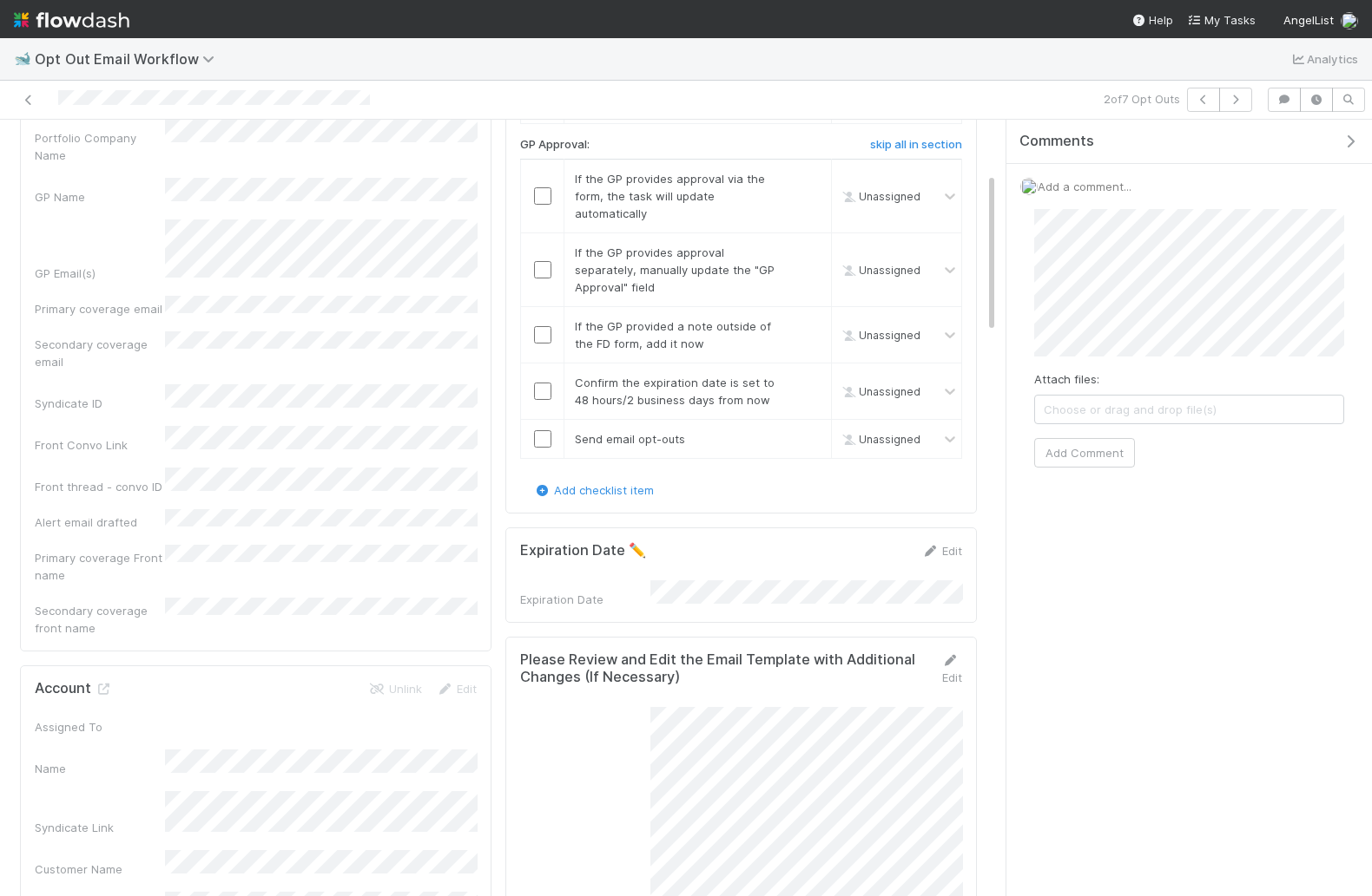
scroll to position [437, 0]
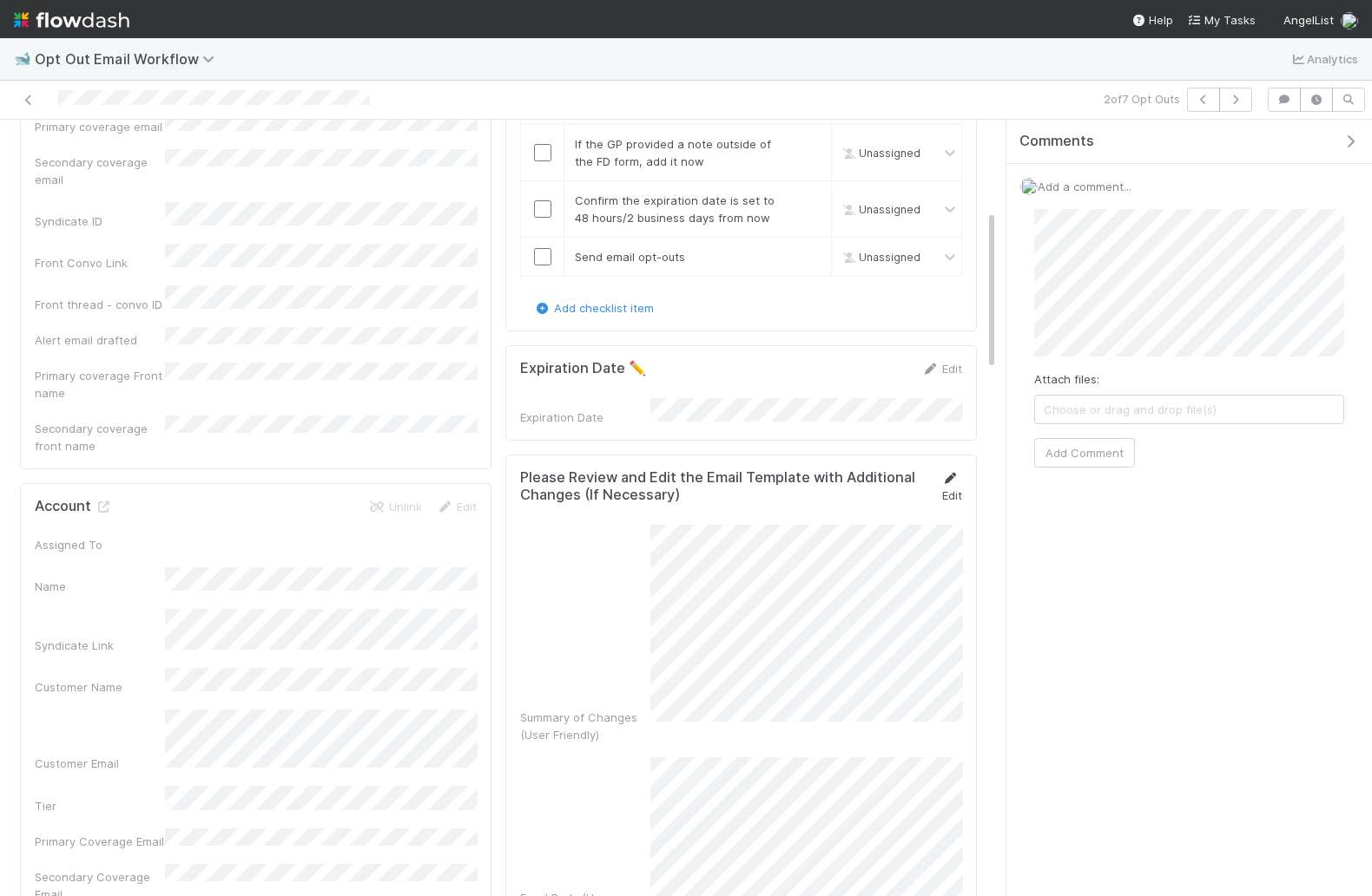
click at [942, 475] on link "Edit" at bounding box center [951, 486] width 21 height 32
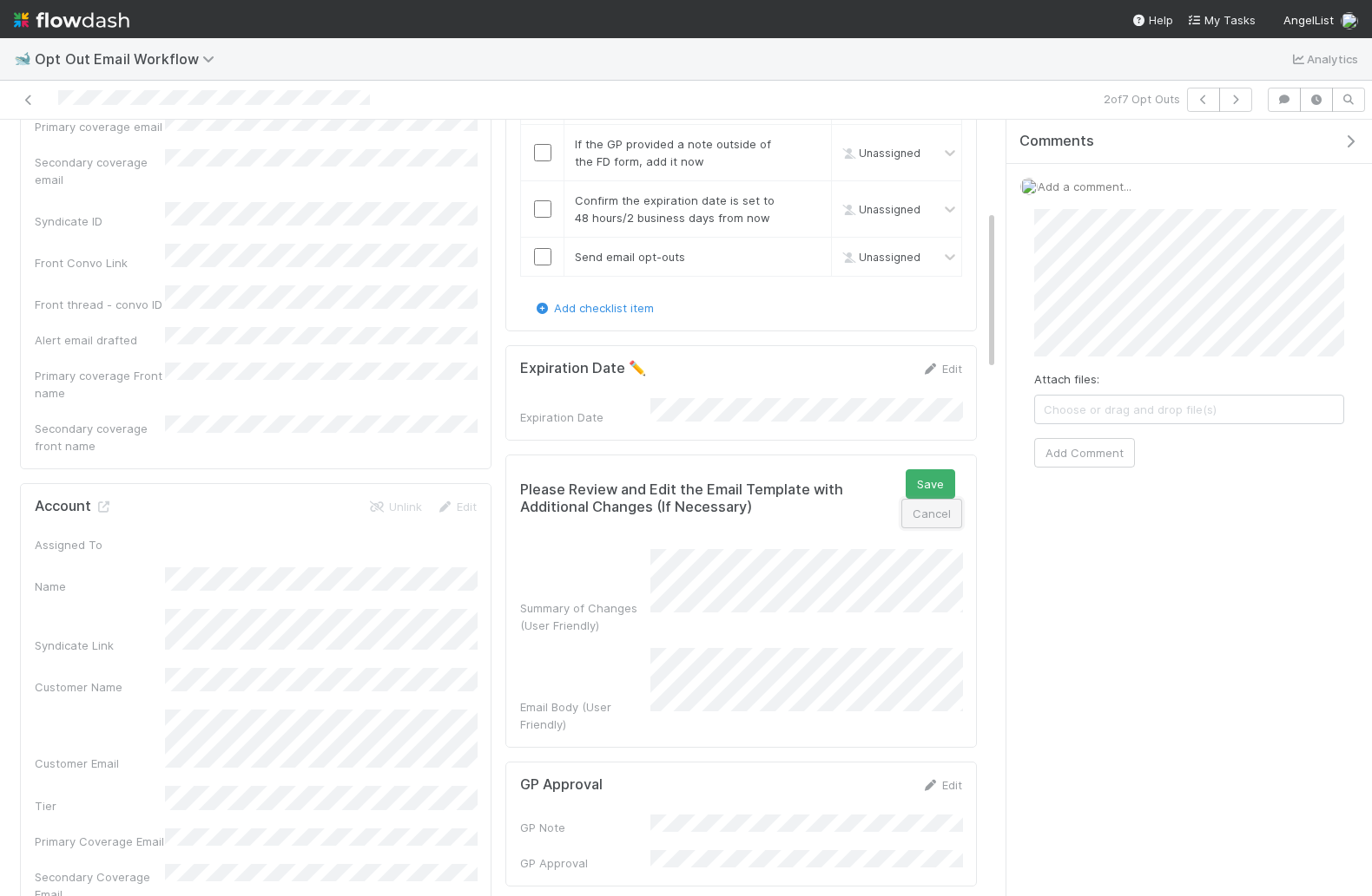
click at [930, 506] on button "Cancel" at bounding box center [931, 513] width 60 height 30
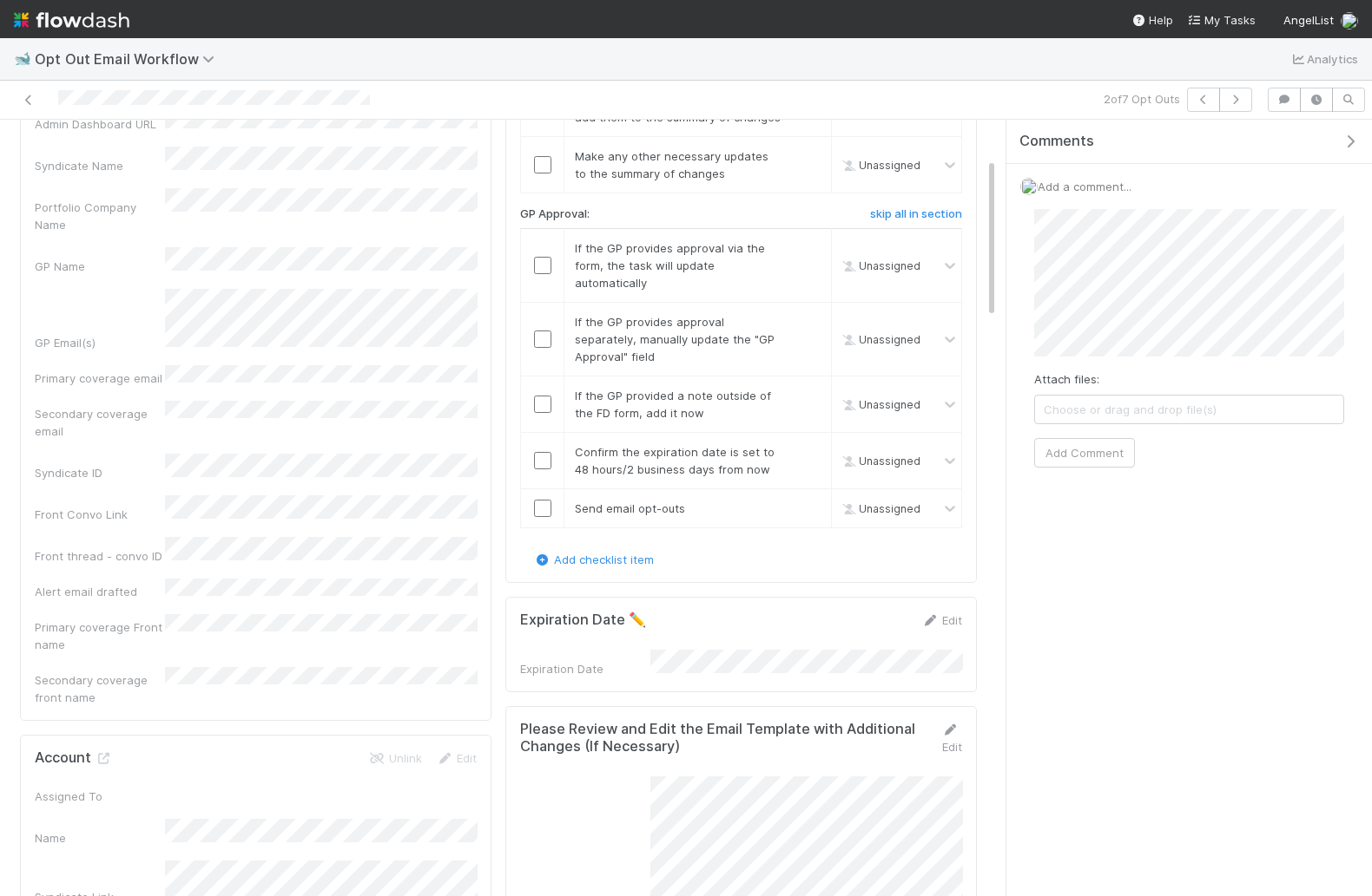
scroll to position [0, 0]
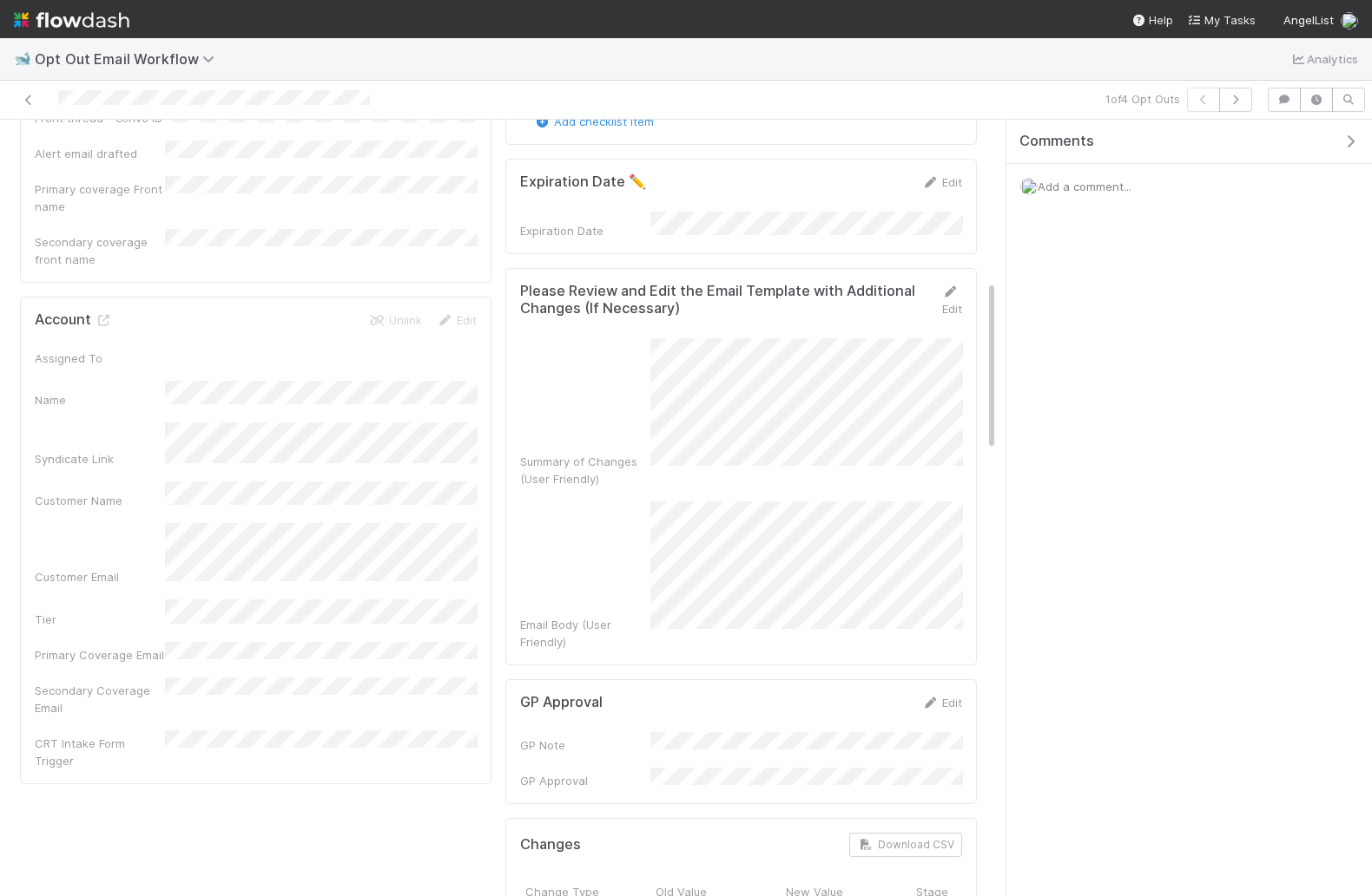
scroll to position [519, 0]
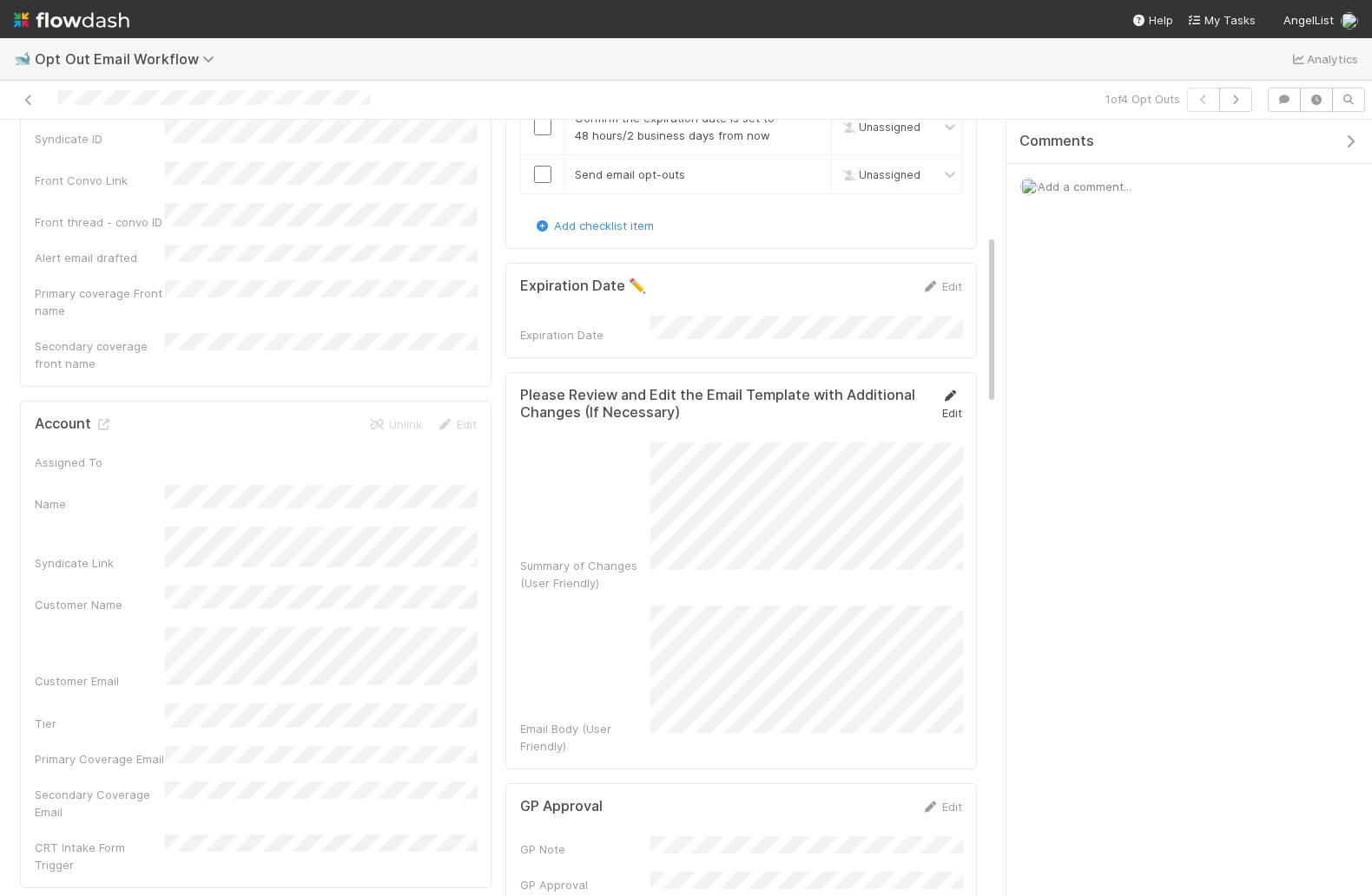
click at [952, 393] on link "Edit" at bounding box center [951, 404] width 21 height 32
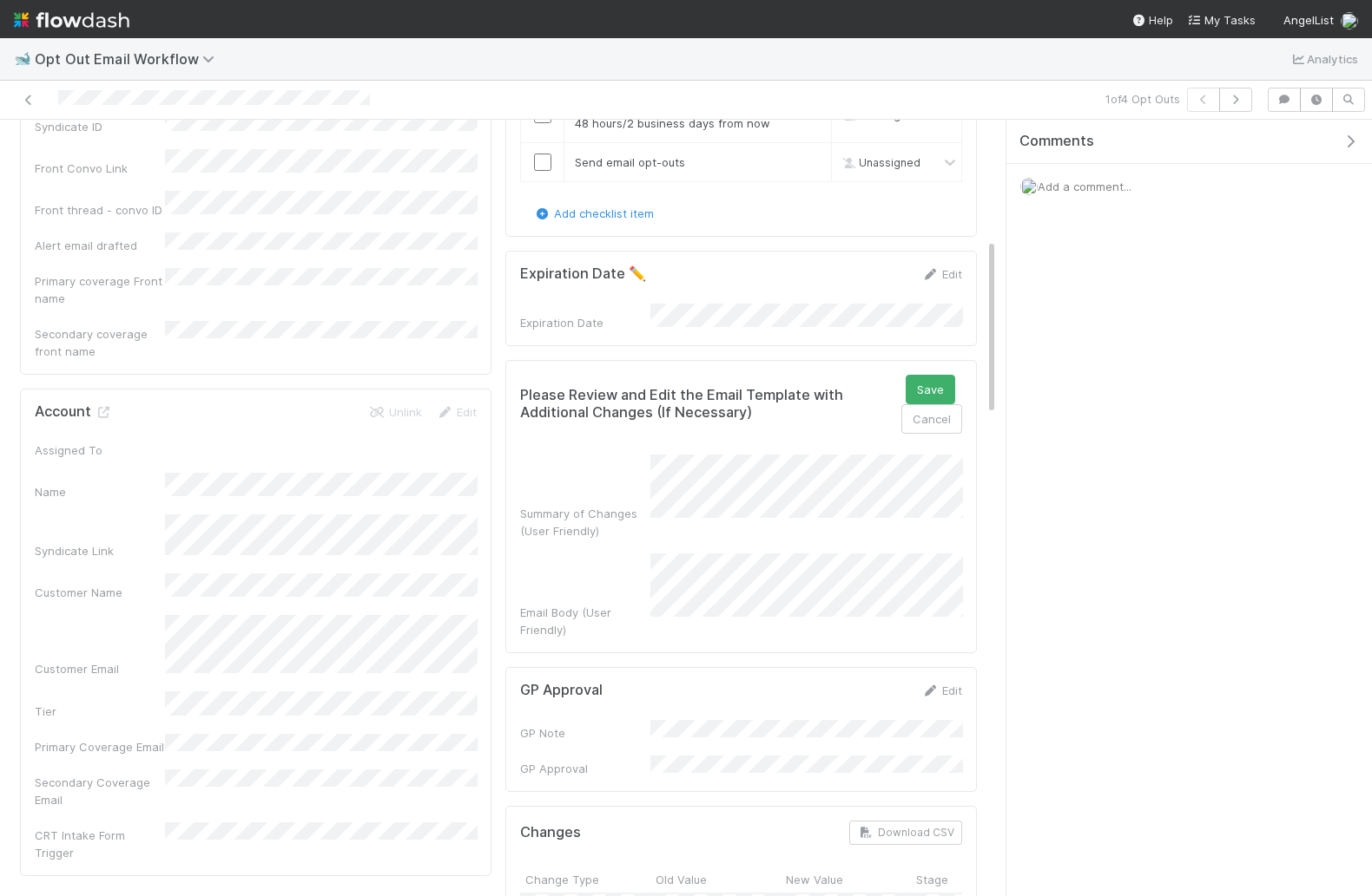
scroll to position [525, 0]
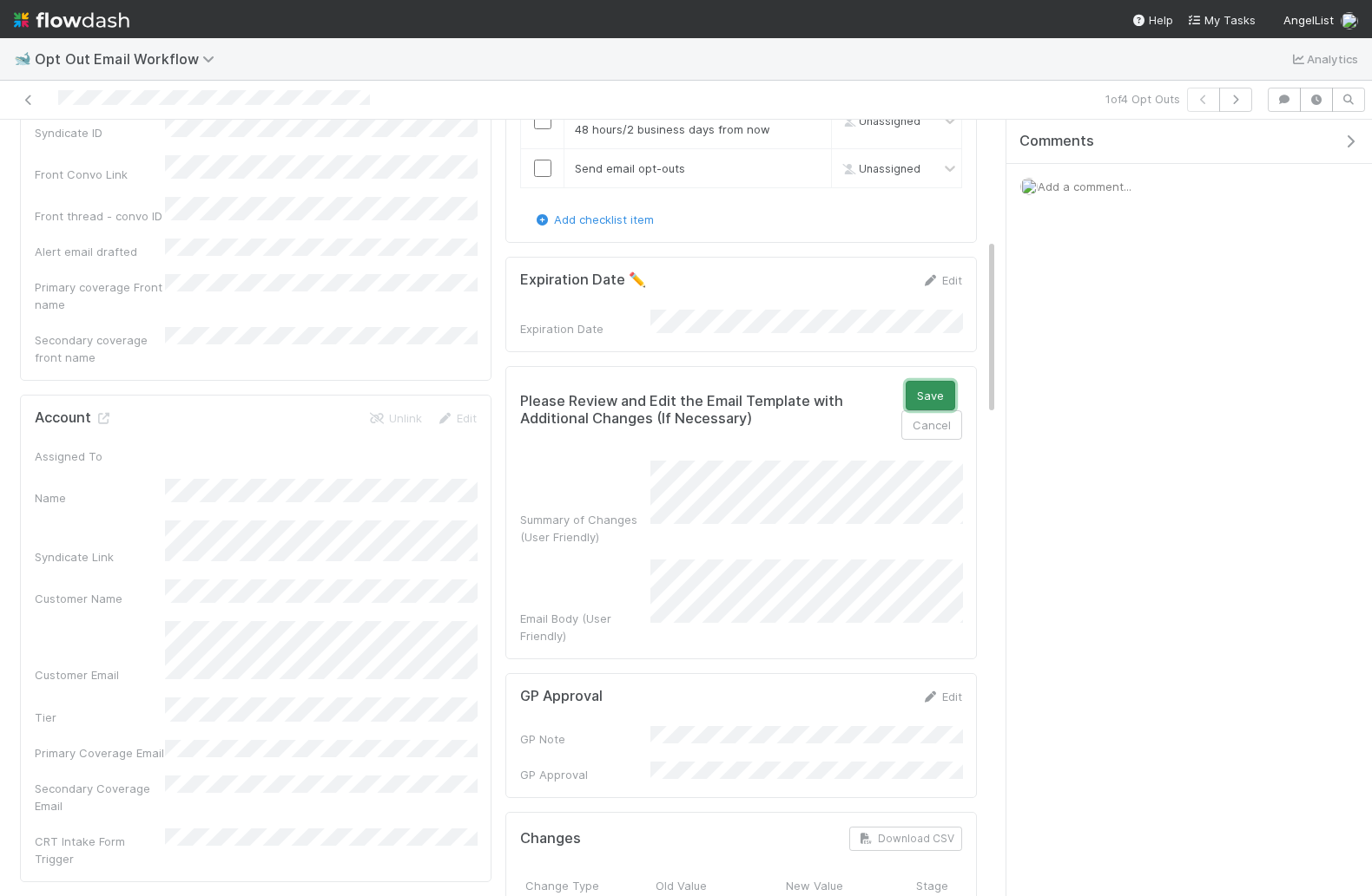
click at [944, 381] on button "Save" at bounding box center [930, 395] width 50 height 30
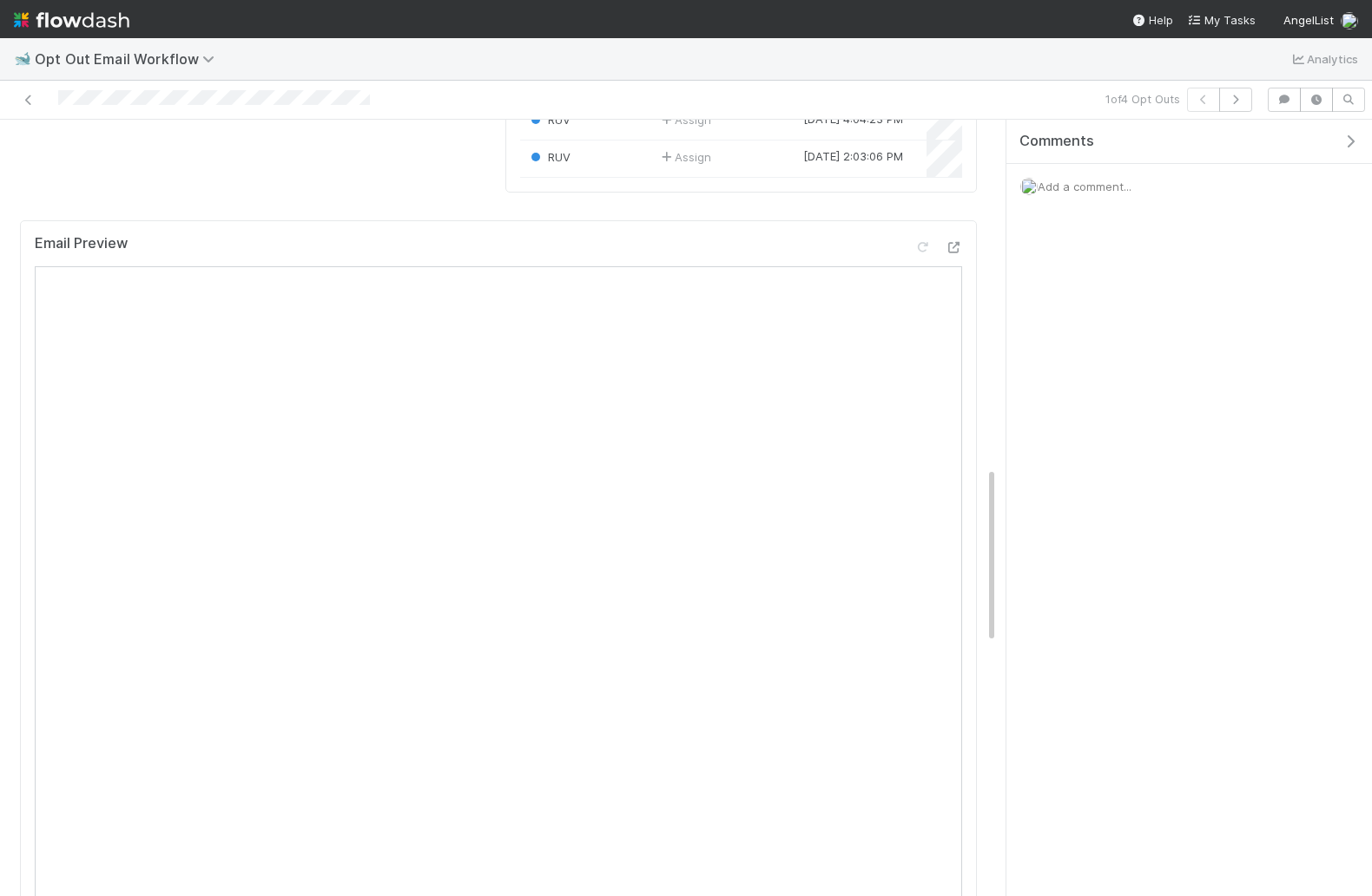
scroll to position [1852, 0]
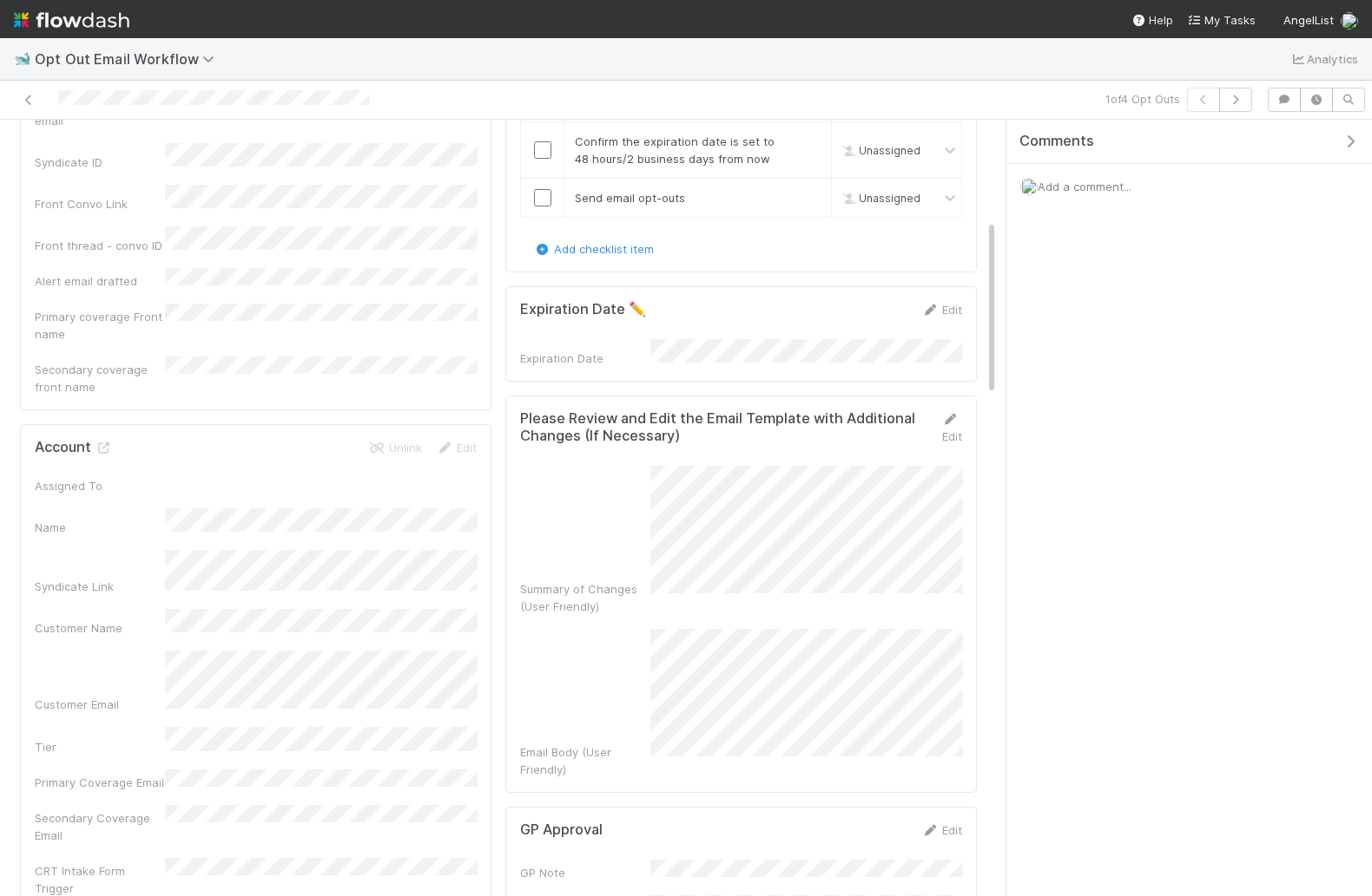
scroll to position [553, 0]
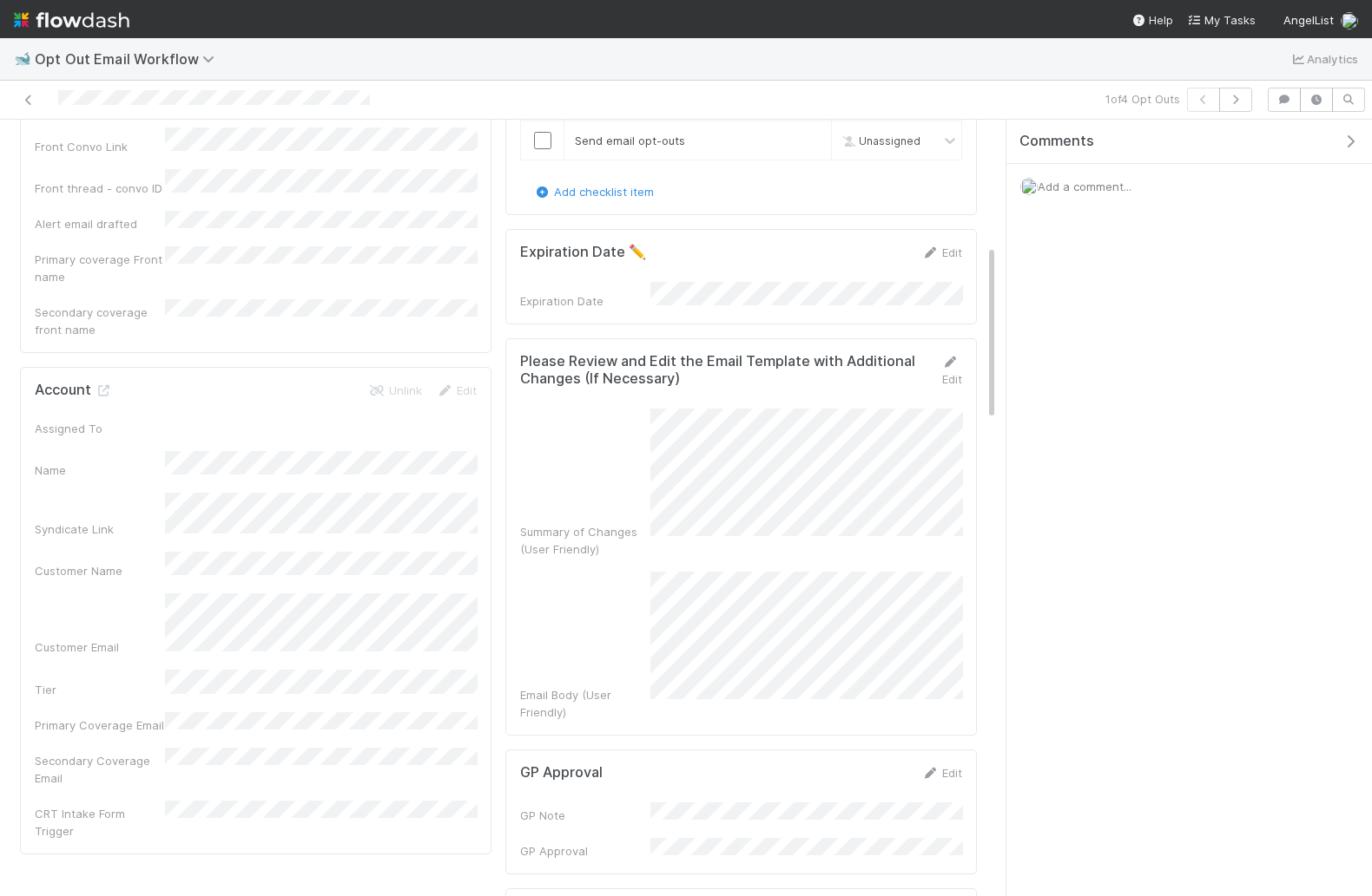
click at [940, 353] on div "Edit" at bounding box center [947, 370] width 31 height 35
click at [953, 355] on div "Edit" at bounding box center [947, 370] width 31 height 35
click at [954, 357] on icon at bounding box center [949, 362] width 17 height 12
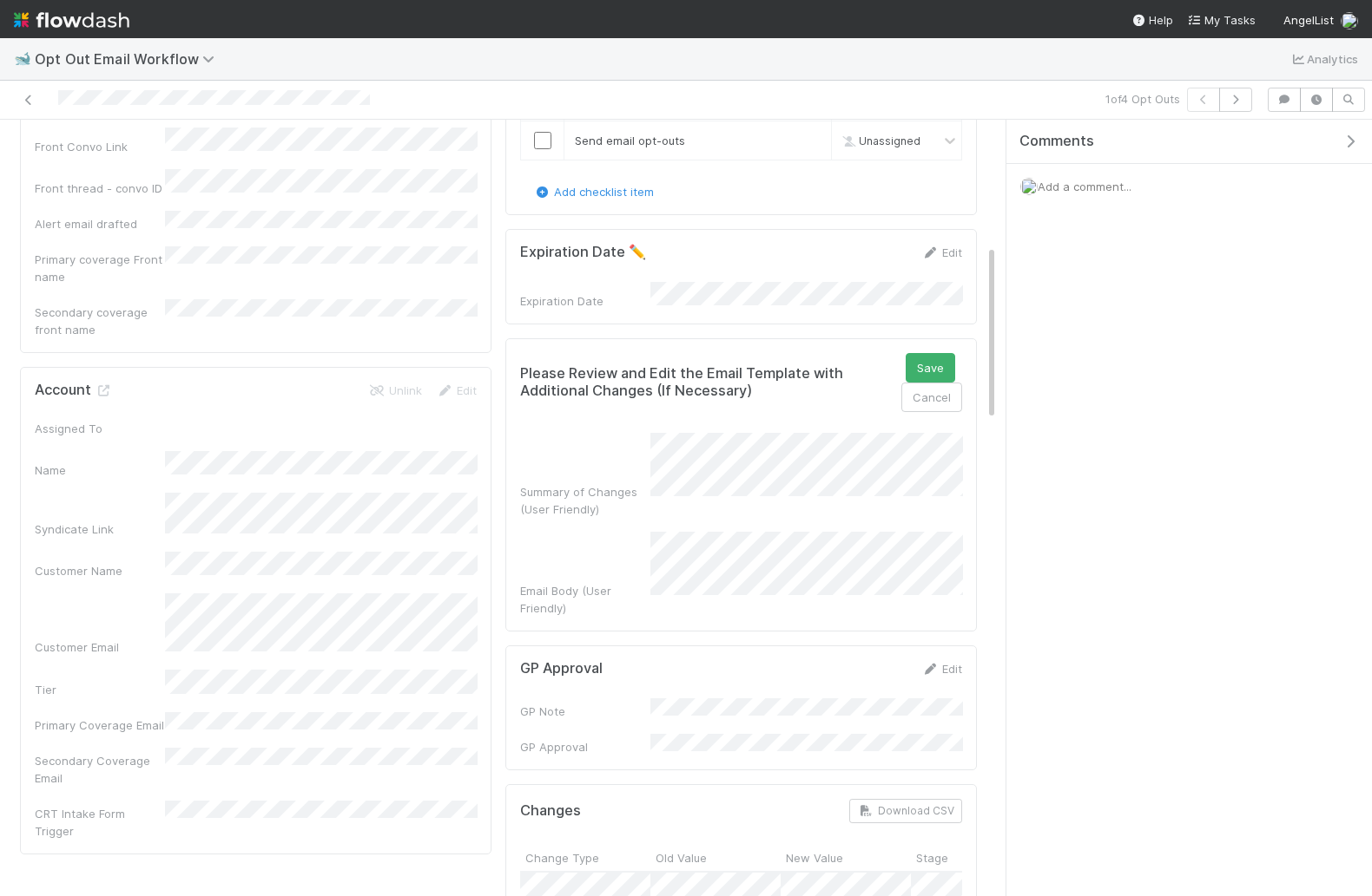
click at [931, 339] on div "Please Review and Edit the Email Template with Additional Changes (If Necessary…" at bounding box center [741, 485] width 471 height 294
click at [931, 353] on button "Save" at bounding box center [930, 367] width 50 height 30
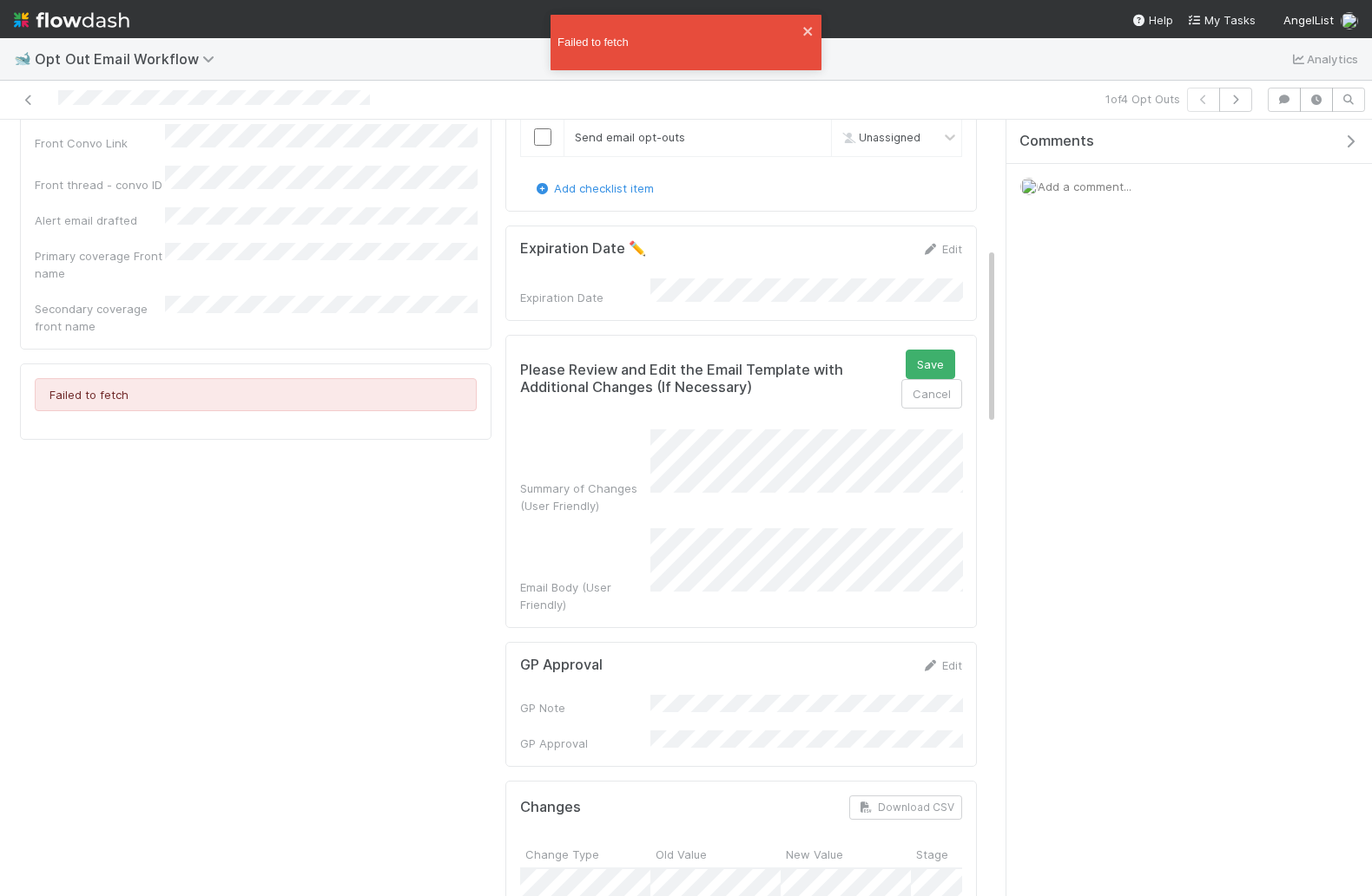
scroll to position [554, 0]
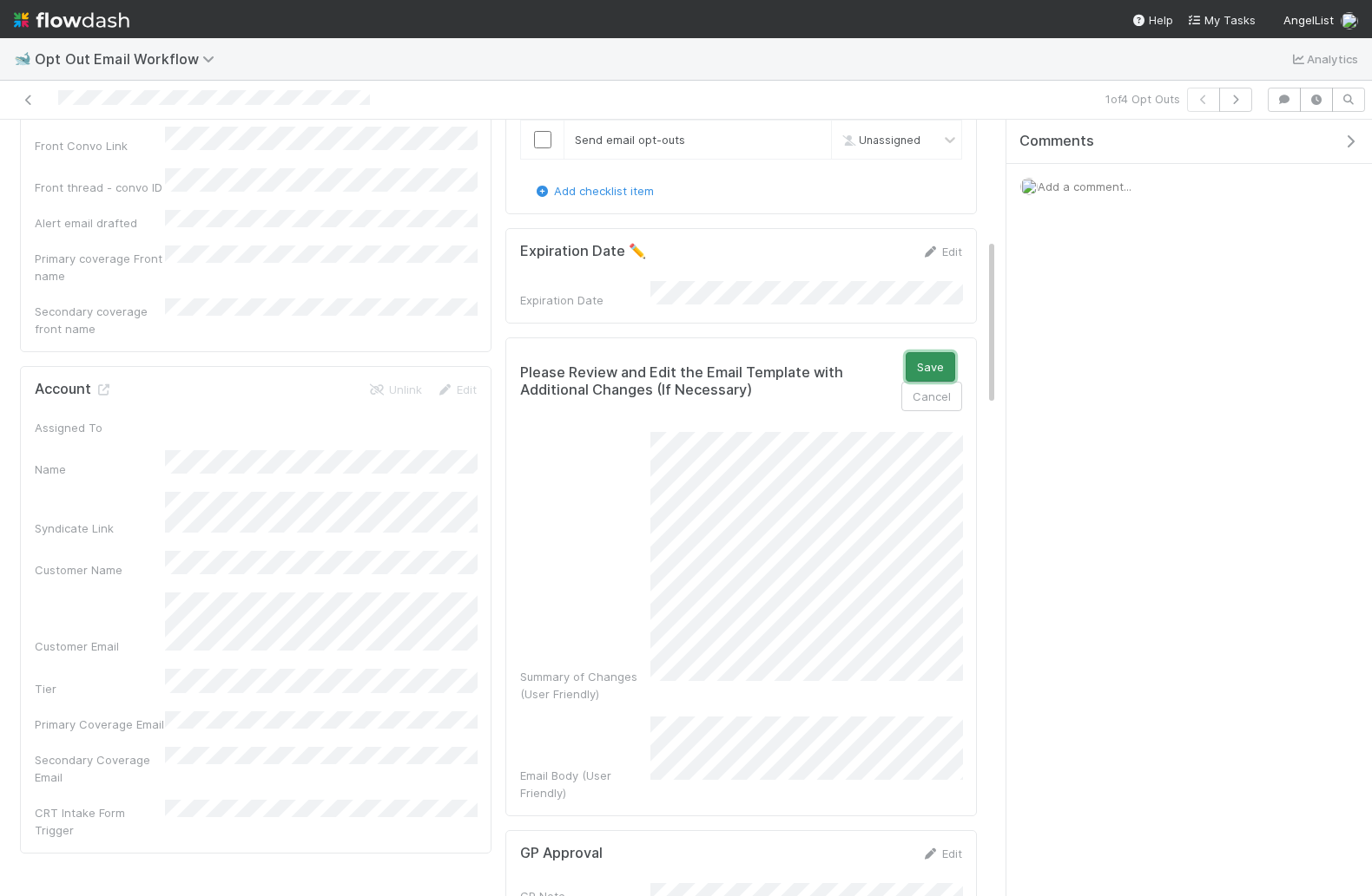
click at [917, 361] on button "Save" at bounding box center [930, 367] width 50 height 30
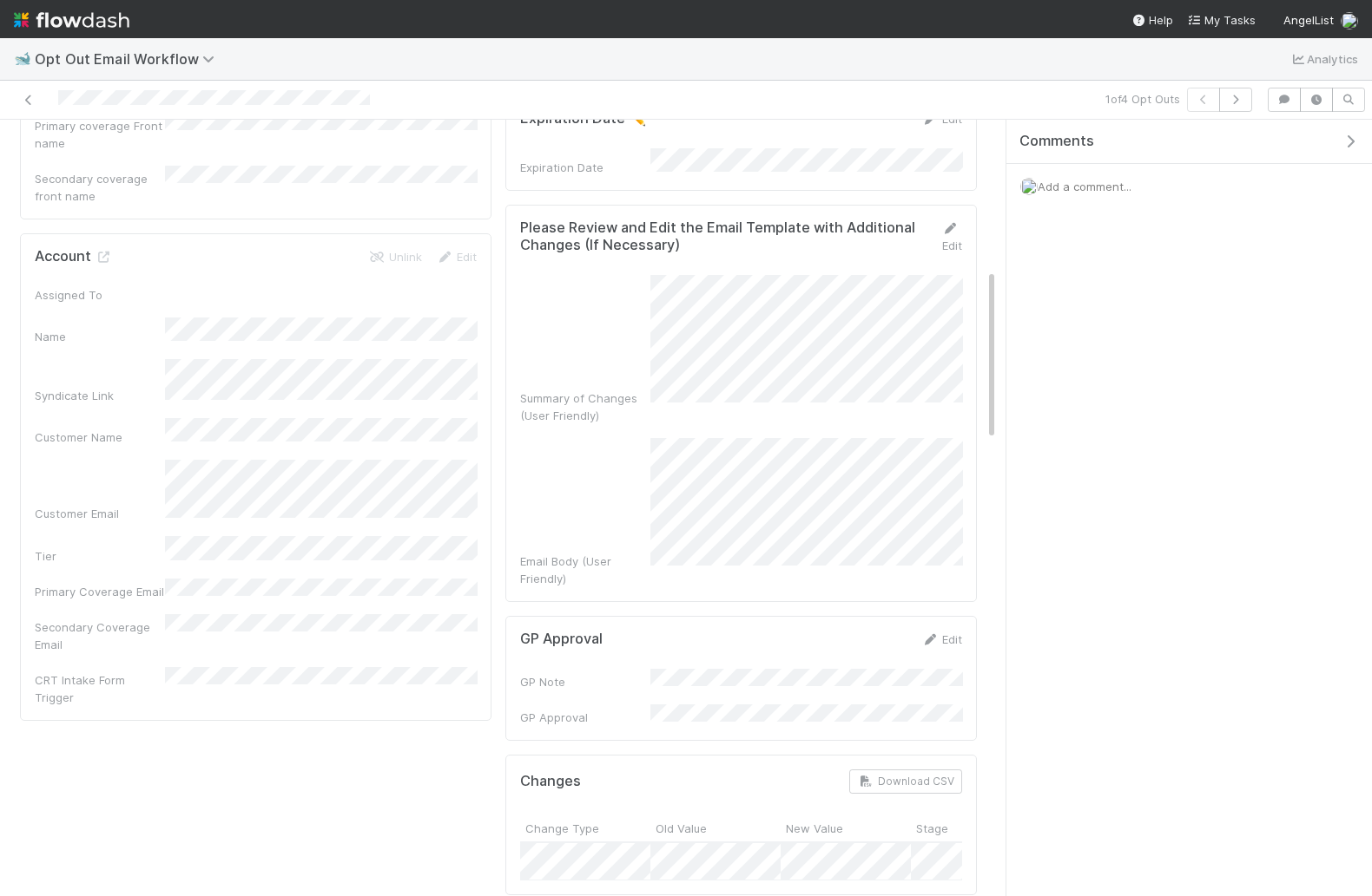
scroll to position [681, 0]
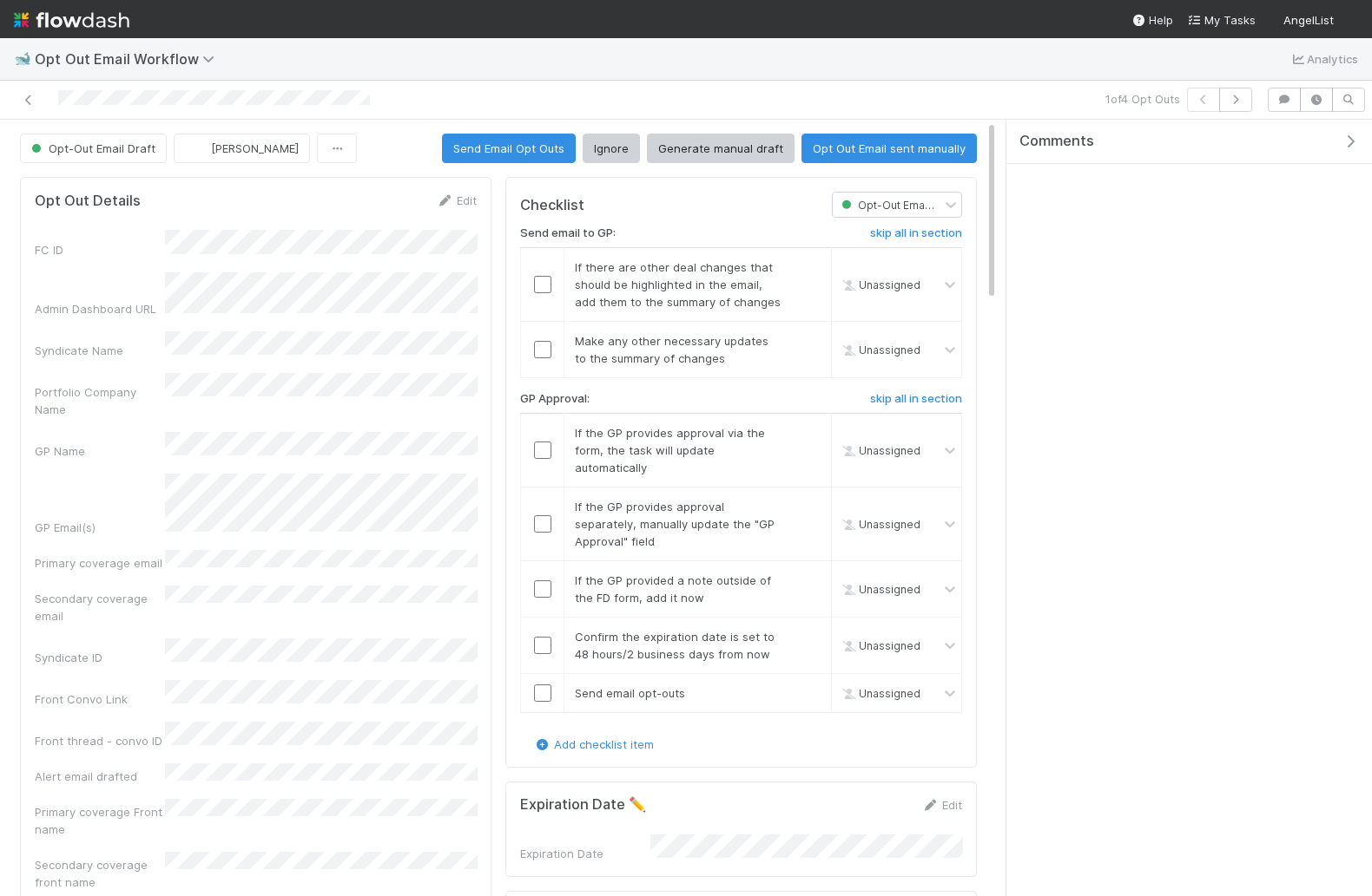
click at [1077, 302] on div "Comments" at bounding box center [1189, 509] width 366 height 778
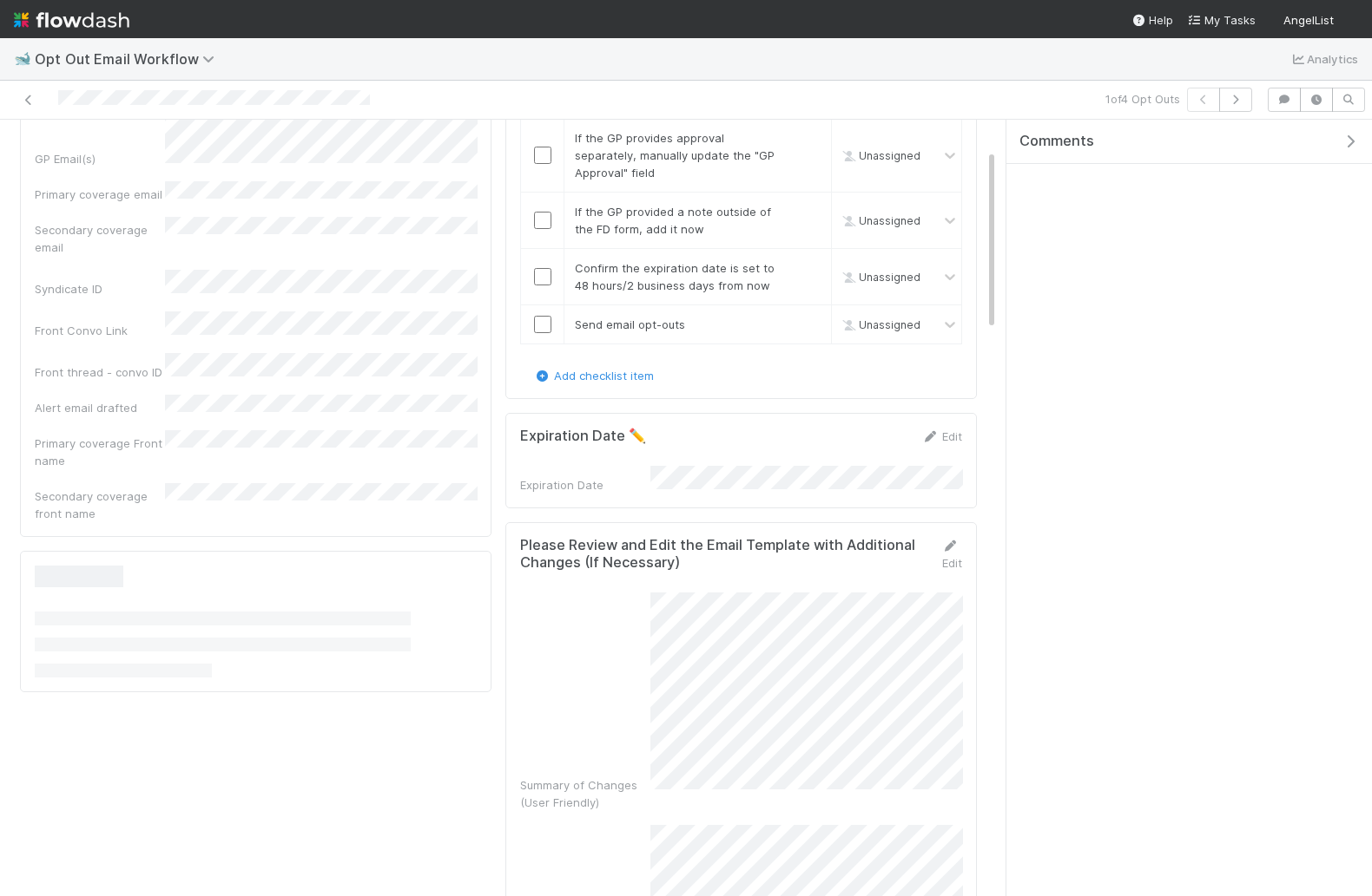
scroll to position [484, 0]
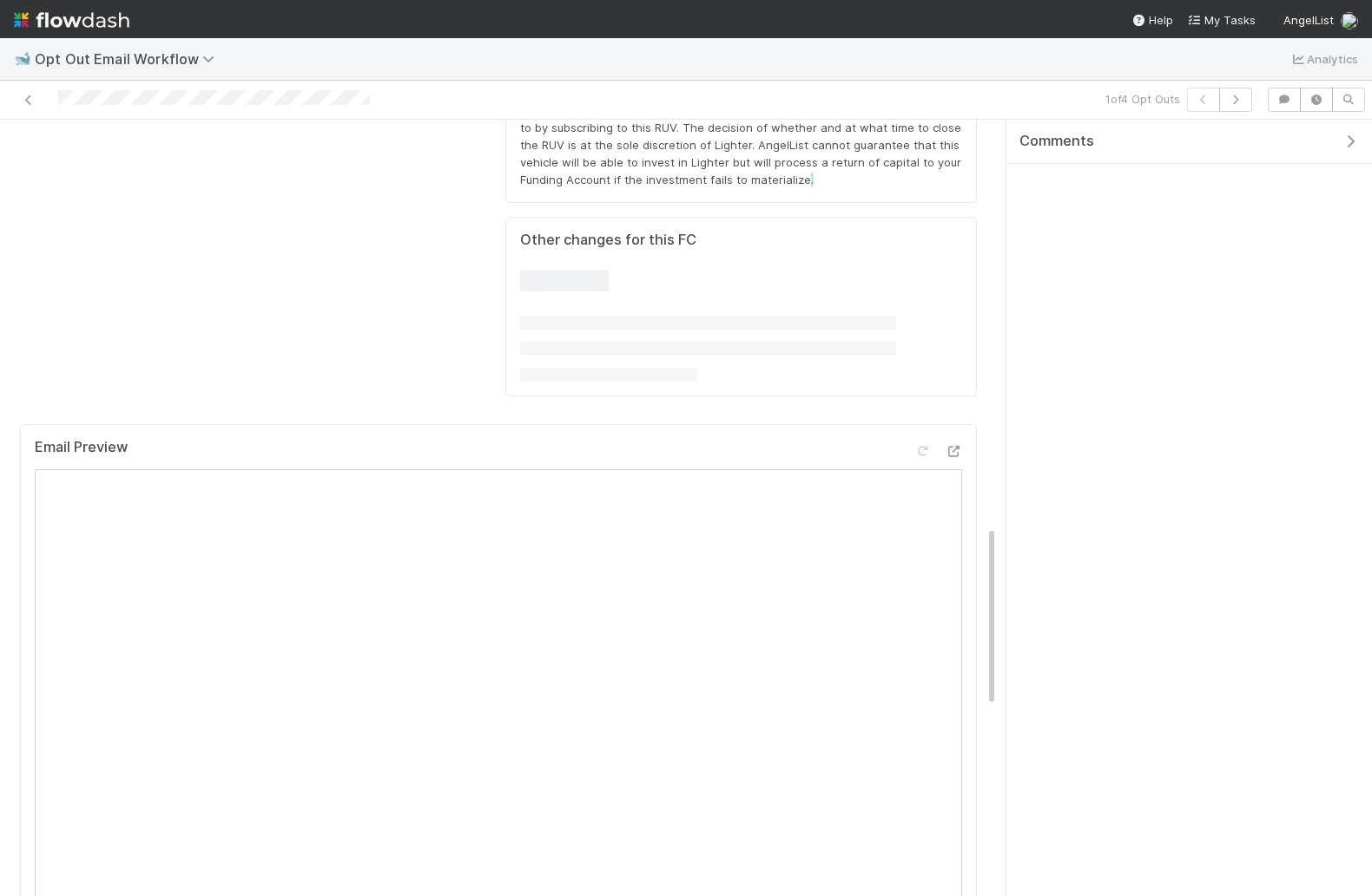
scroll to position [1507, 0]
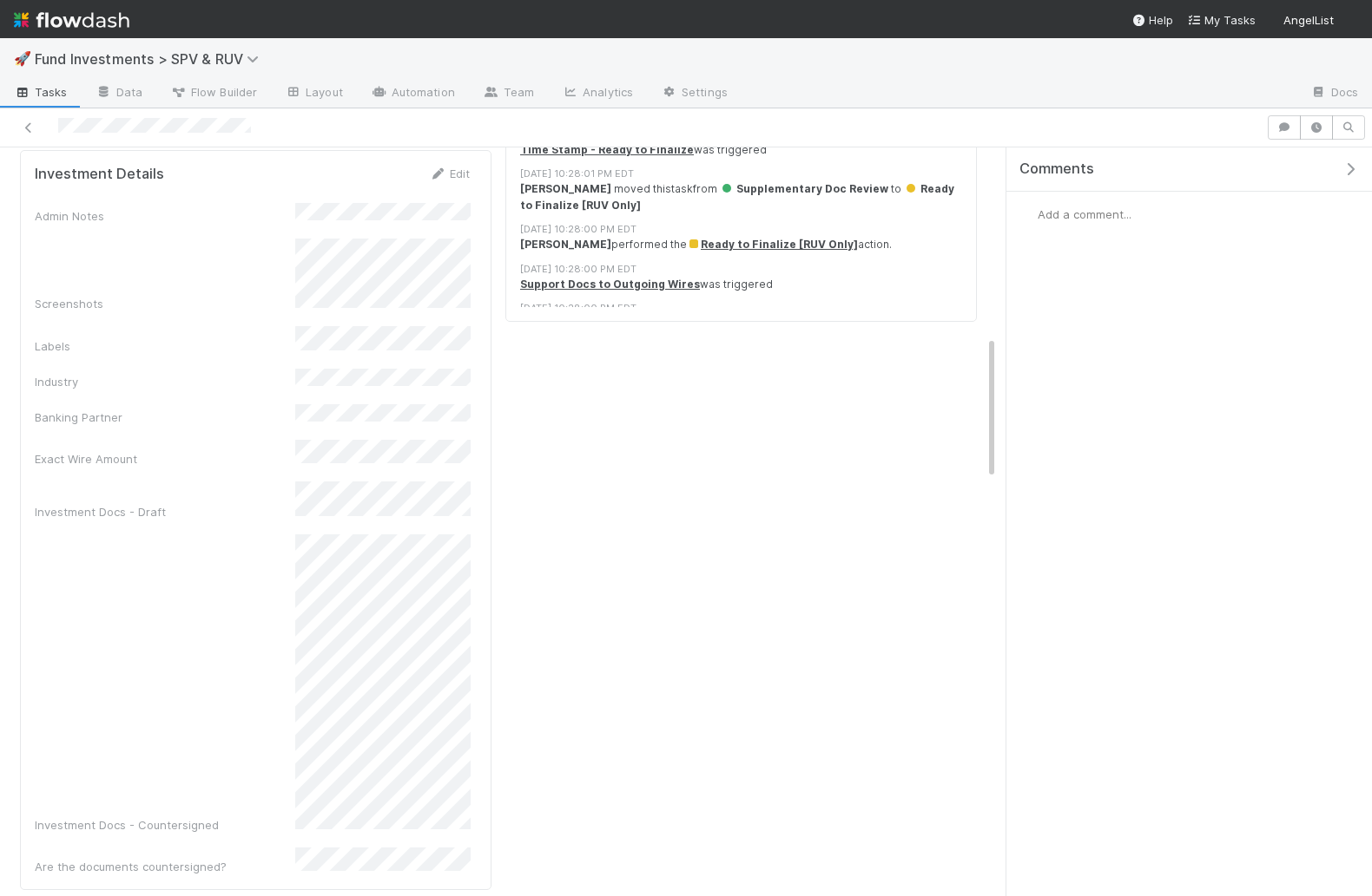
scroll to position [1047, 0]
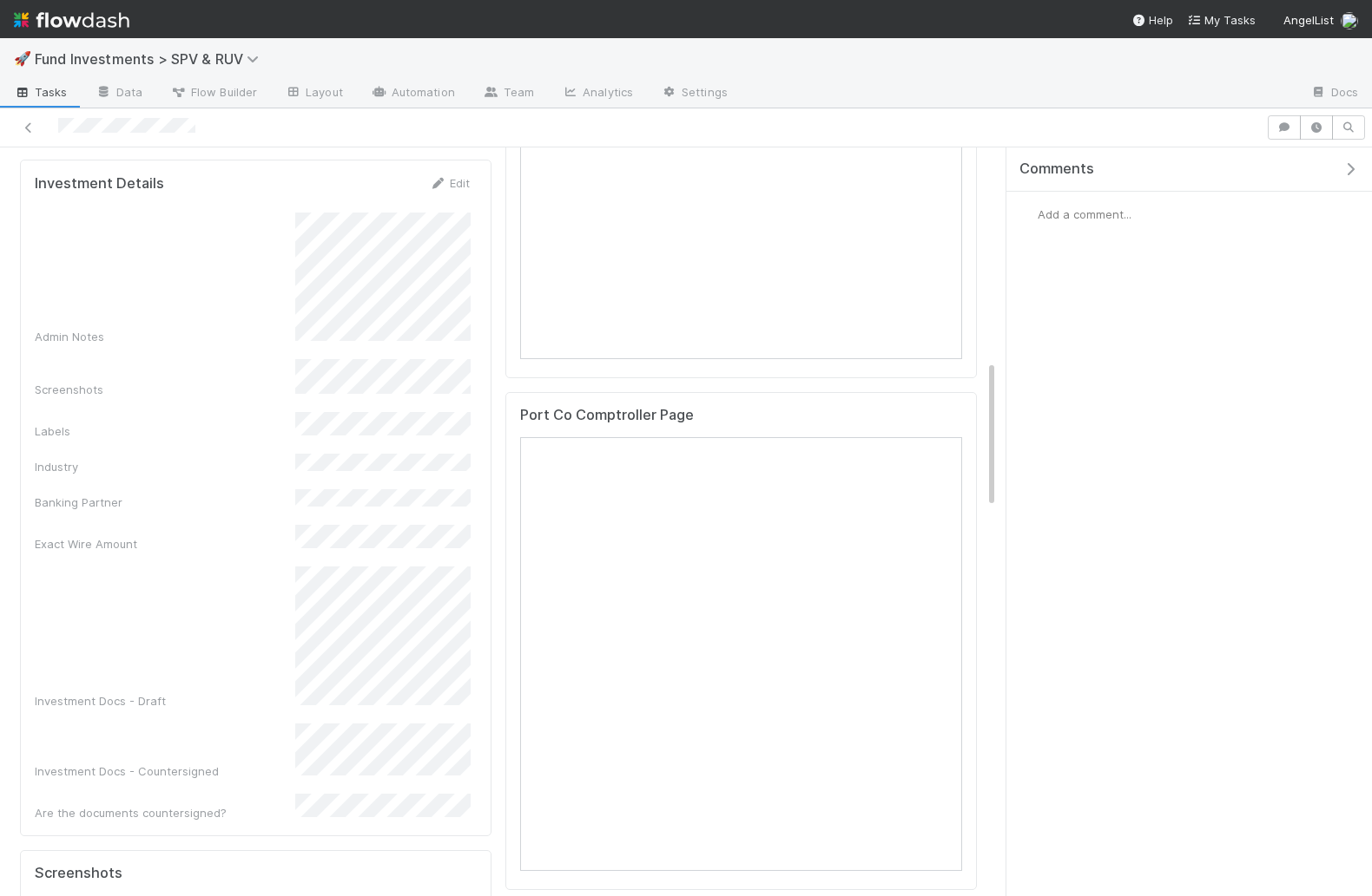
scroll to position [1050, 0]
